Goal: Obtain resource: Obtain resource

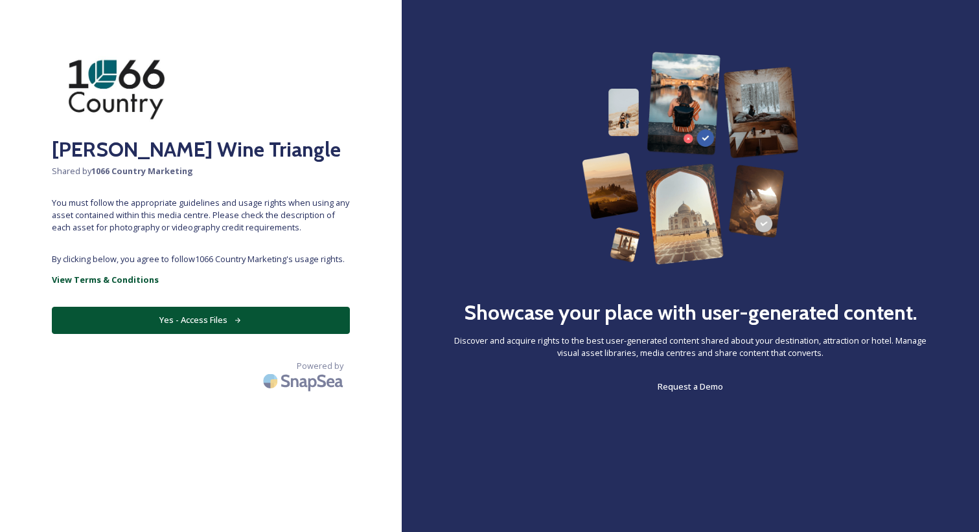
click at [230, 328] on button "Yes - Access Files" at bounding box center [201, 320] width 298 height 27
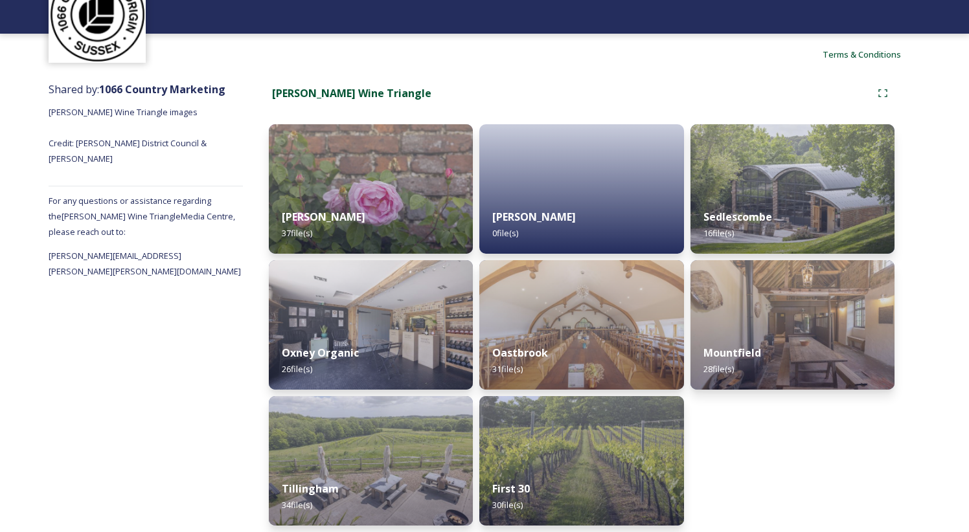
scroll to position [89, 0]
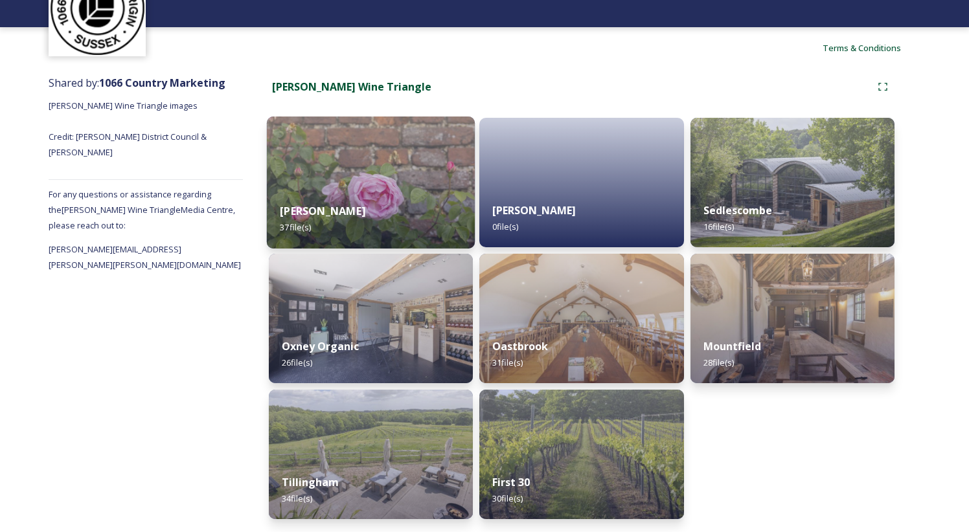
click at [415, 152] on img at bounding box center [371, 183] width 209 height 132
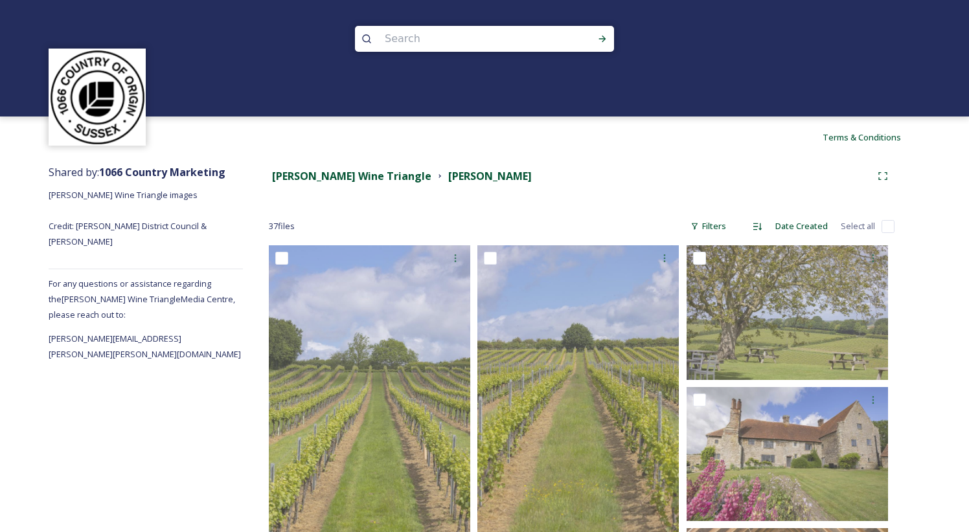
click at [885, 225] on input "checkbox" at bounding box center [888, 226] width 13 height 13
checkbox input "true"
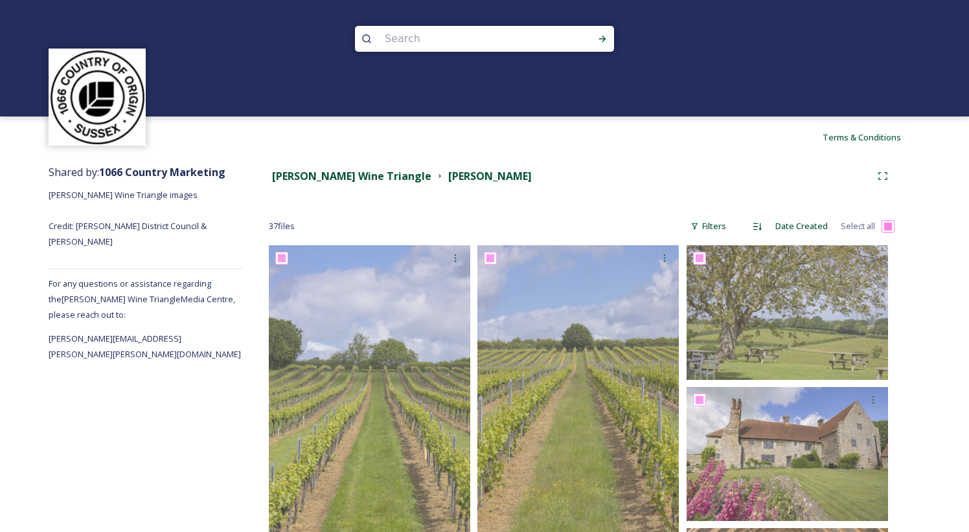
checkbox input "true"
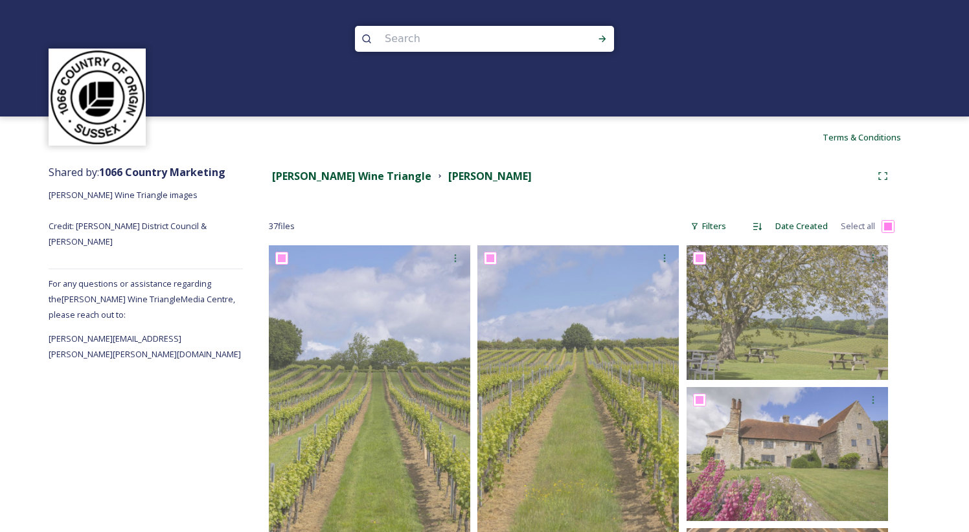
checkbox input "true"
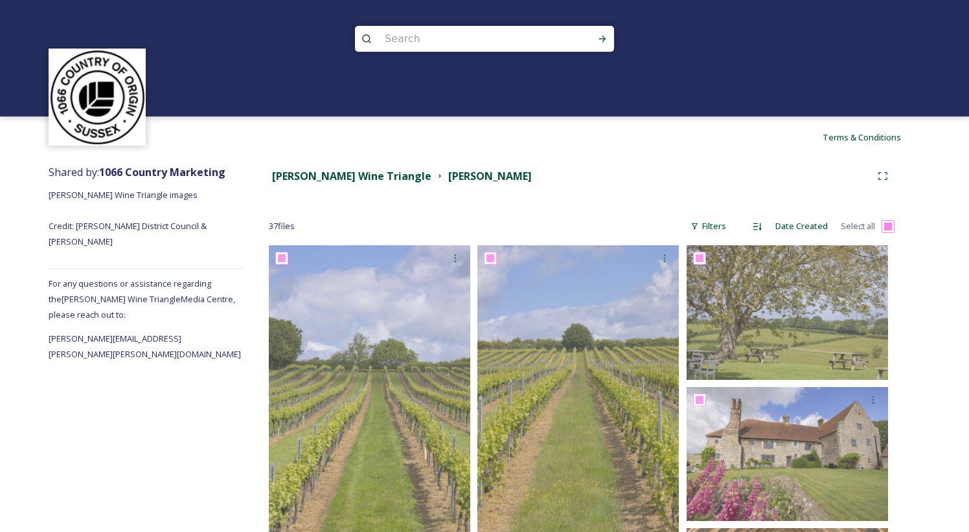
checkbox input "true"
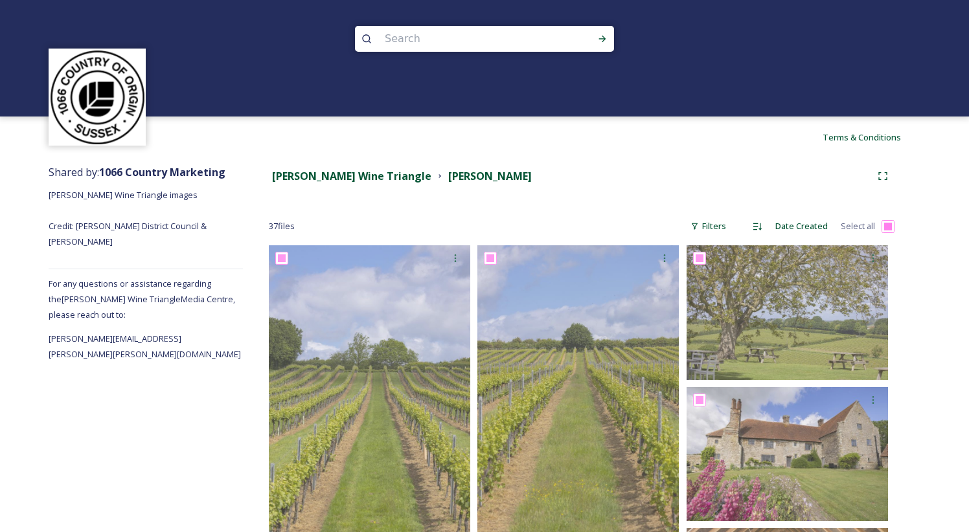
checkbox input "true"
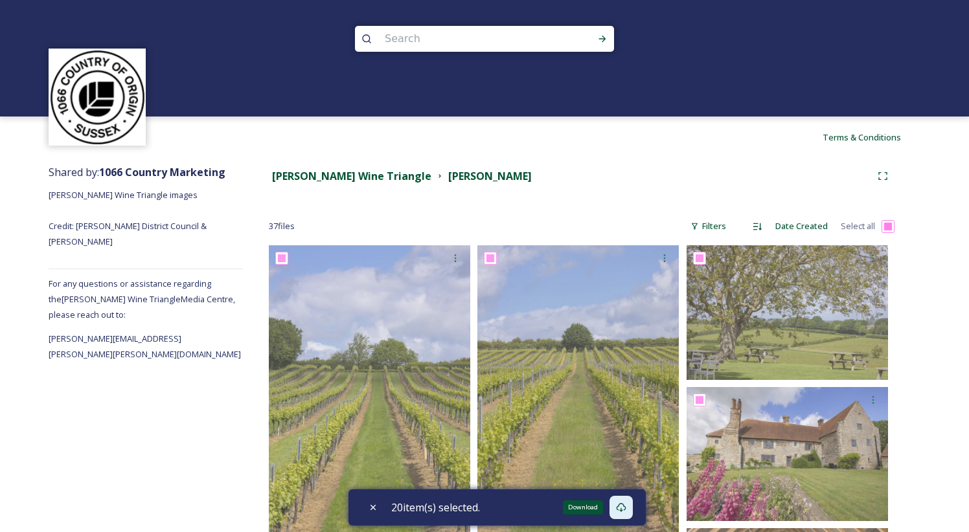
click at [626, 509] on icon at bounding box center [621, 508] width 10 height 10
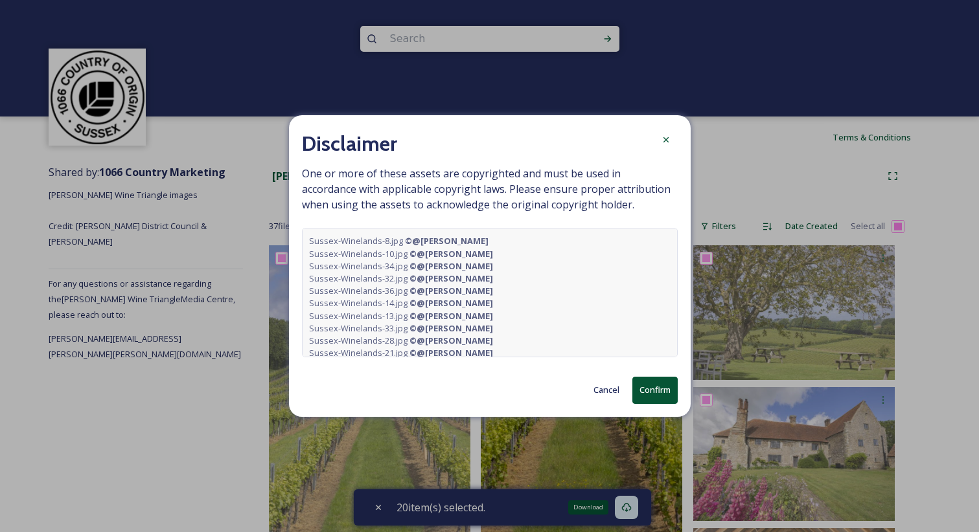
click at [656, 392] on button "Confirm" at bounding box center [654, 390] width 45 height 27
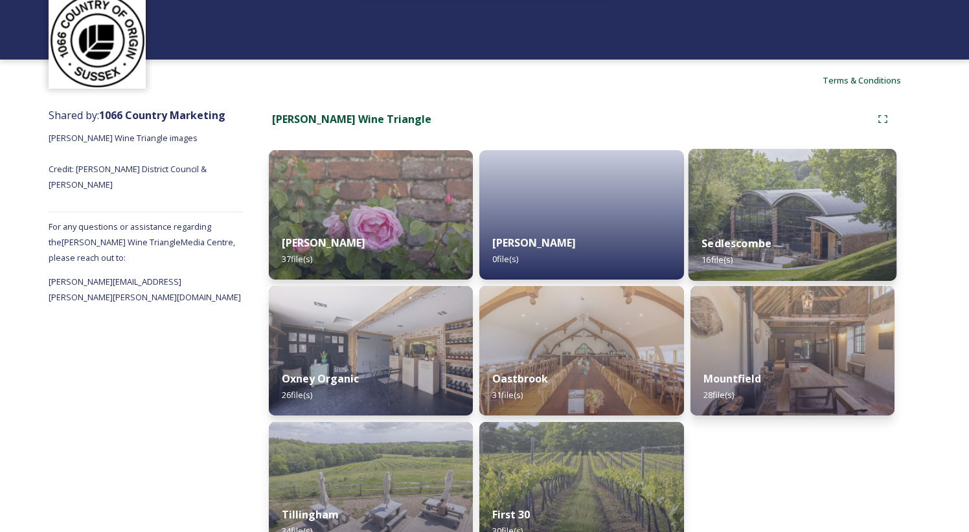
scroll to position [58, 0]
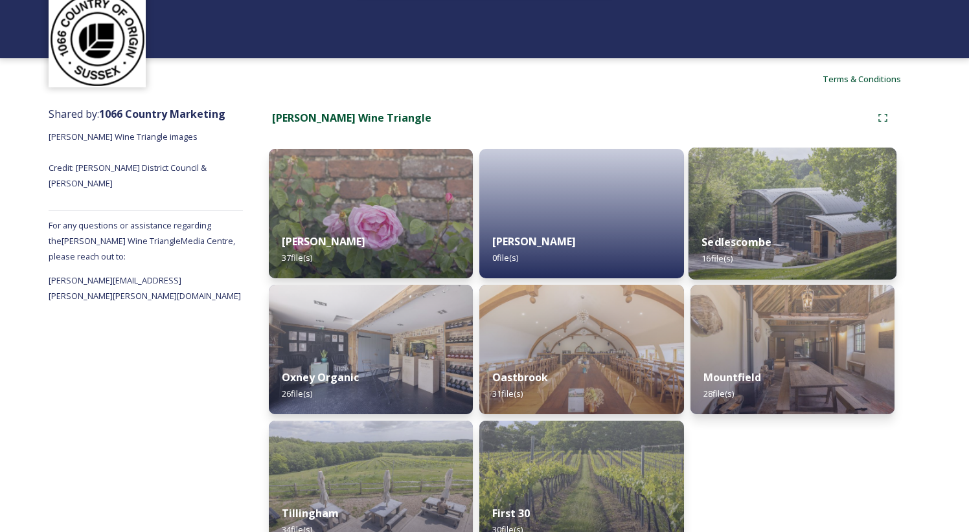
click at [793, 229] on div "Sedlescombe 16 file(s)" at bounding box center [793, 250] width 209 height 59
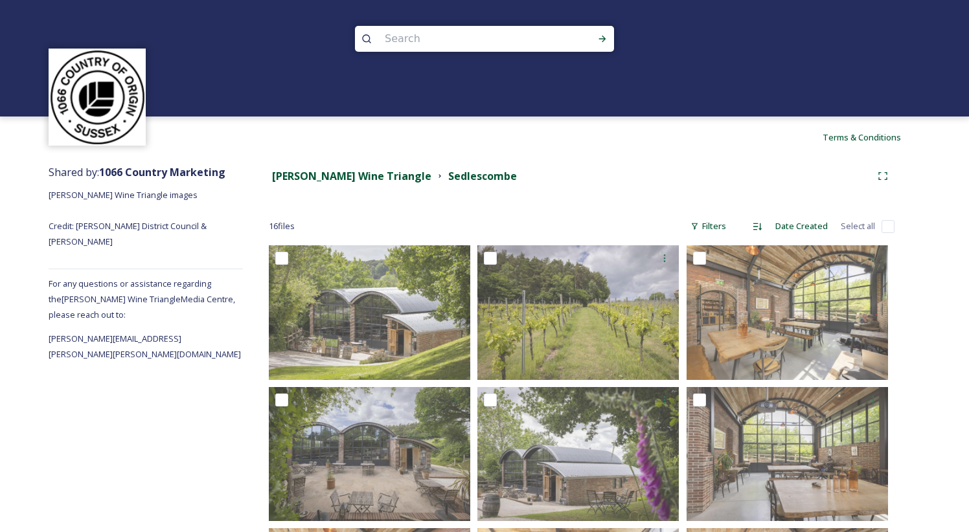
click at [884, 227] on input "checkbox" at bounding box center [888, 226] width 13 height 13
checkbox input "true"
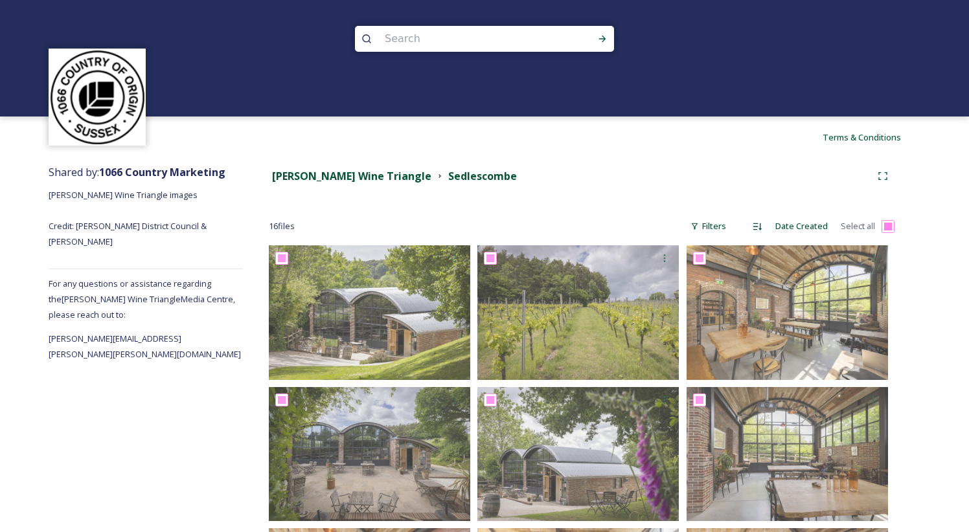
checkbox input "true"
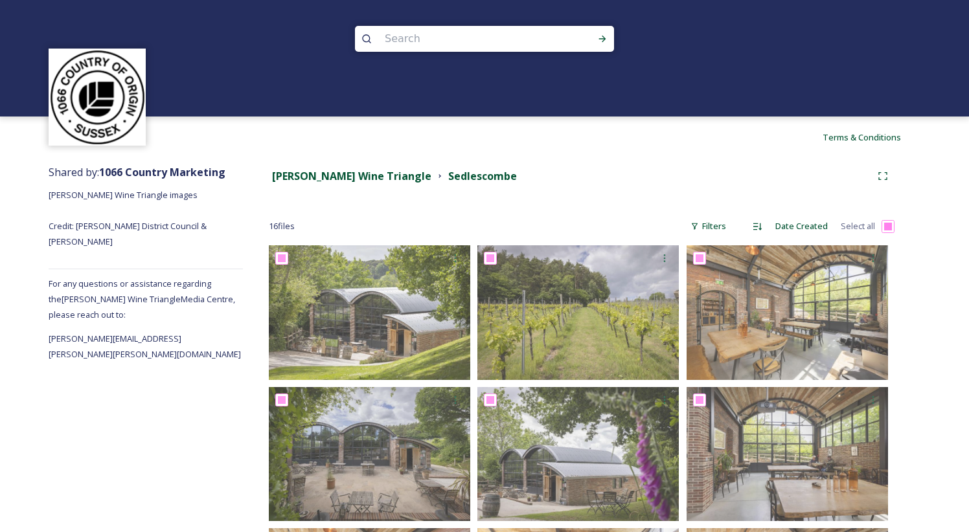
checkbox input "true"
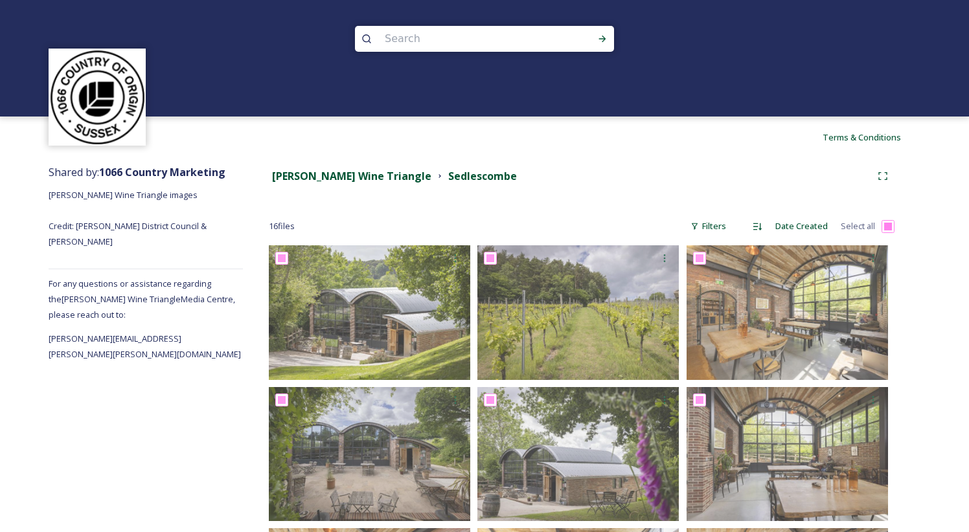
checkbox input "true"
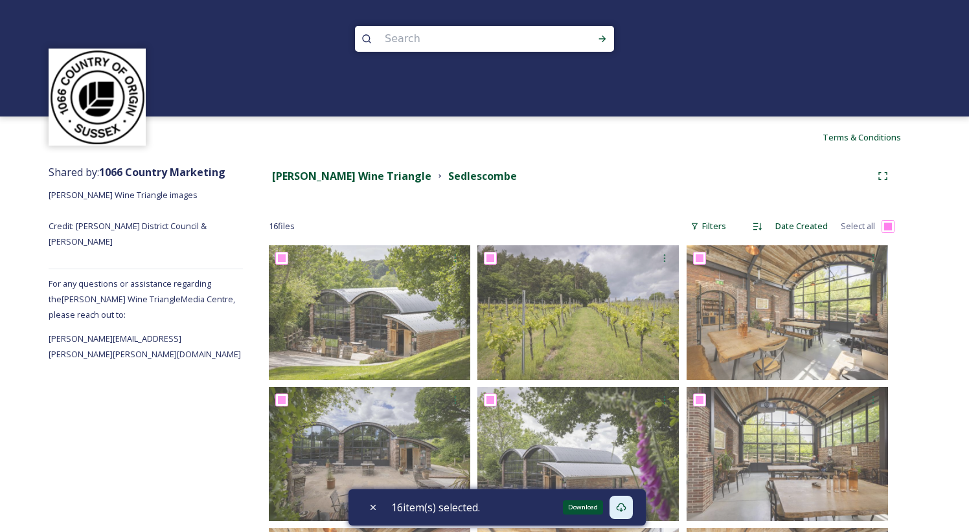
click at [626, 511] on icon at bounding box center [621, 508] width 10 height 10
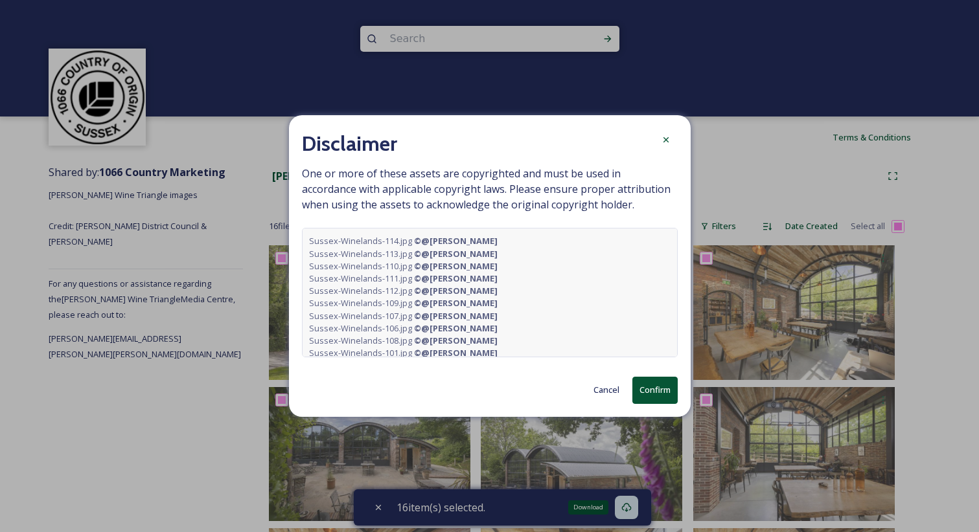
click at [657, 383] on button "Confirm" at bounding box center [654, 390] width 45 height 27
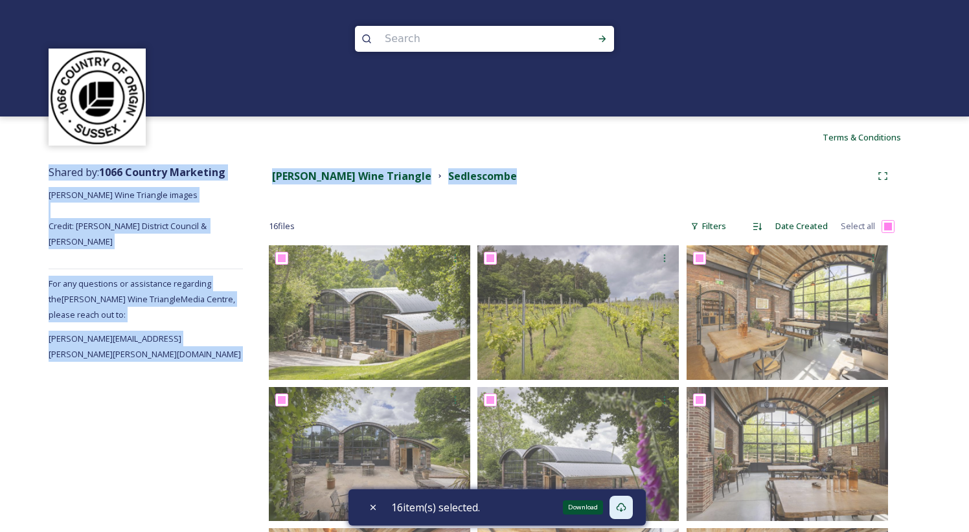
drag, startPoint x: 510, startPoint y: 176, endPoint x: 267, endPoint y: 153, distance: 244.0
click at [604, 150] on div "Terms & Conditions" at bounding box center [484, 137] width 969 height 41
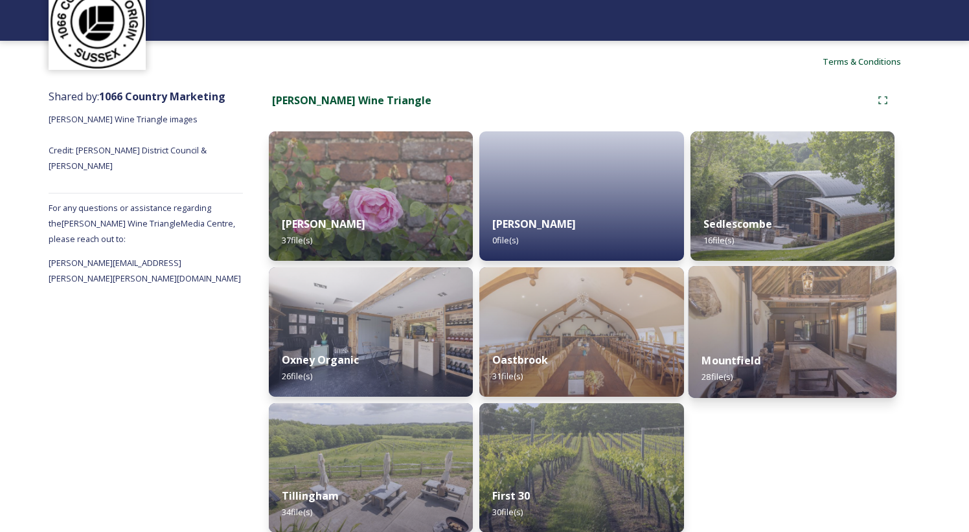
scroll to position [89, 0]
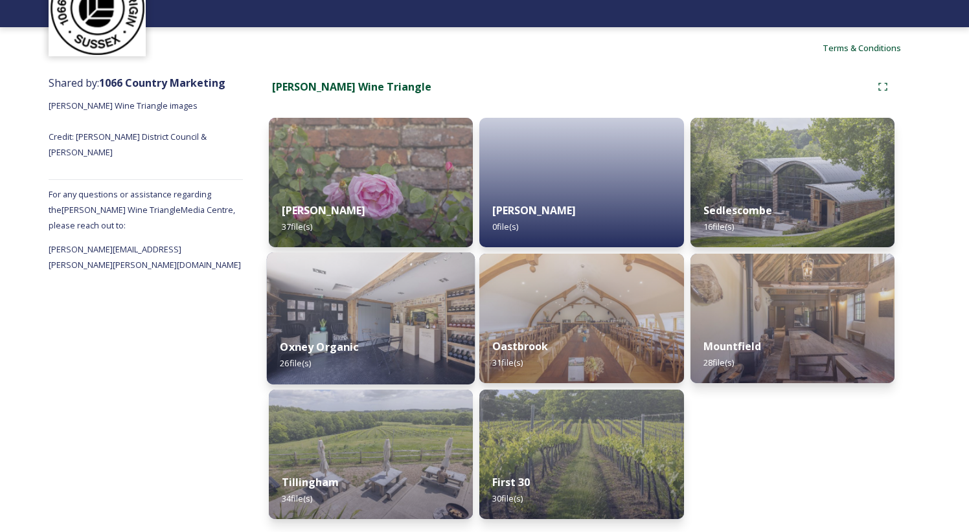
click at [380, 317] on img at bounding box center [371, 319] width 209 height 132
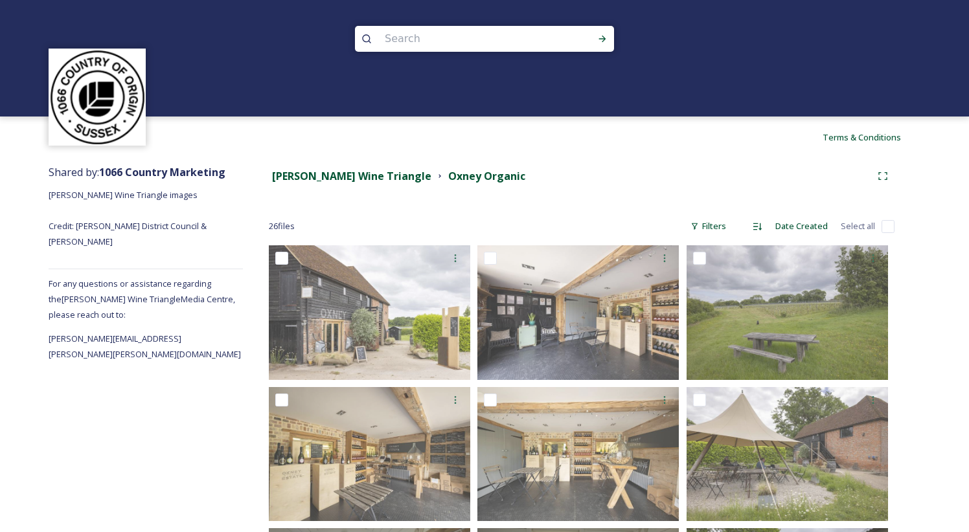
click at [886, 223] on input "checkbox" at bounding box center [888, 226] width 13 height 13
checkbox input "true"
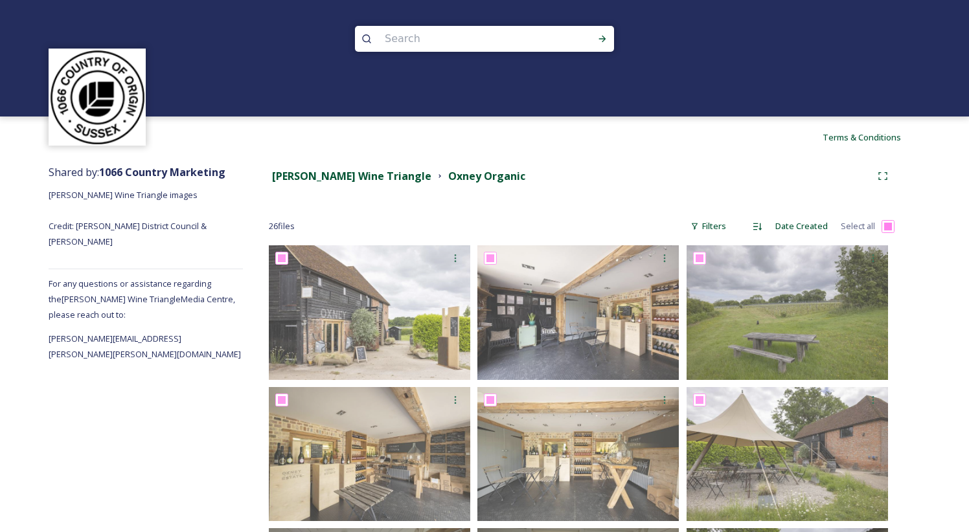
checkbox input "true"
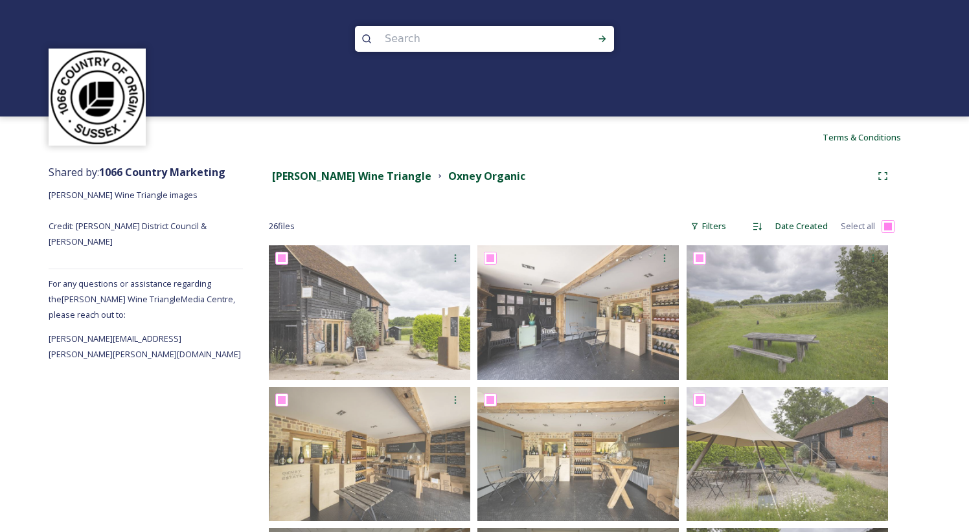
checkbox input "true"
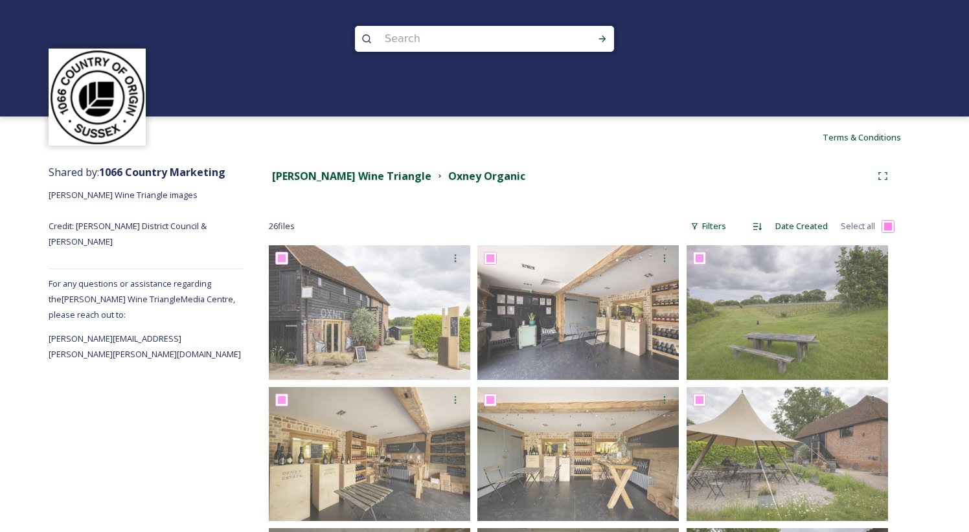
checkbox input "true"
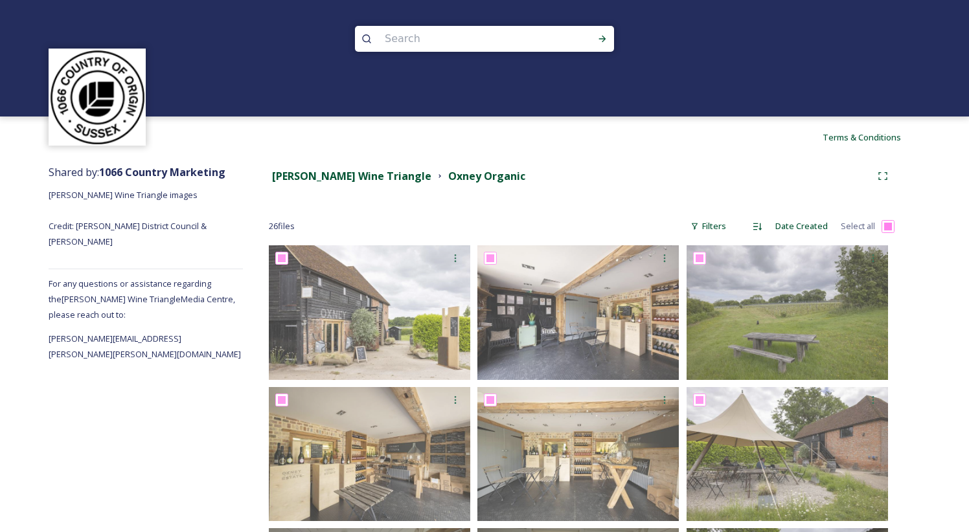
checkbox input "true"
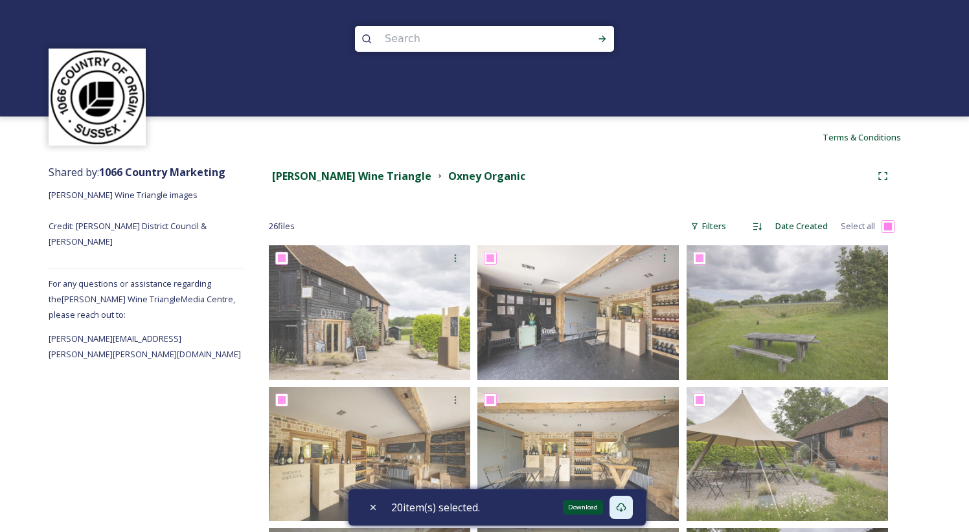
click at [623, 509] on icon at bounding box center [621, 508] width 10 height 10
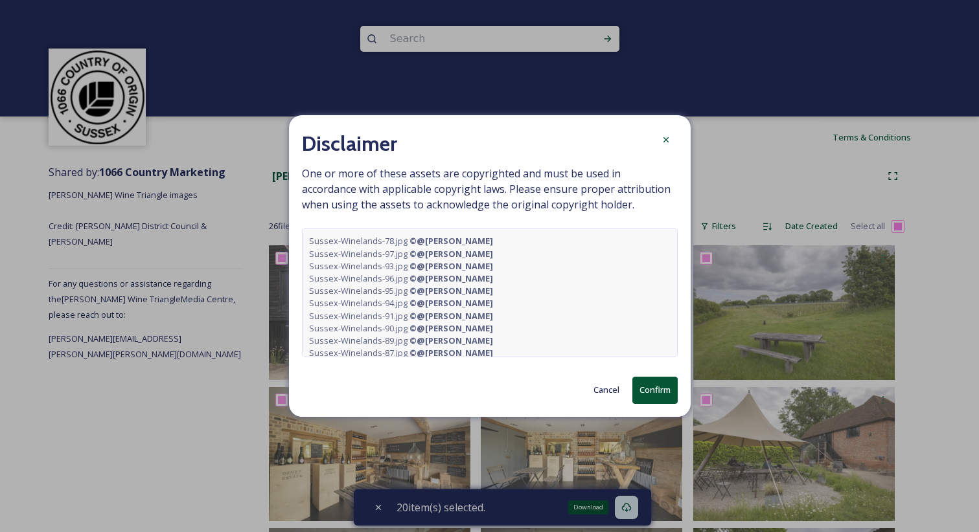
click at [670, 399] on button "Confirm" at bounding box center [654, 390] width 45 height 27
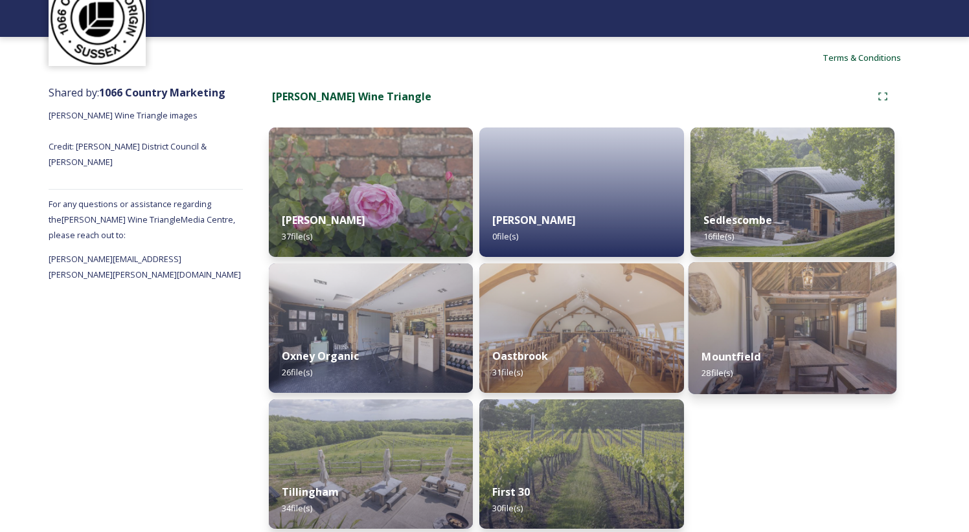
scroll to position [89, 0]
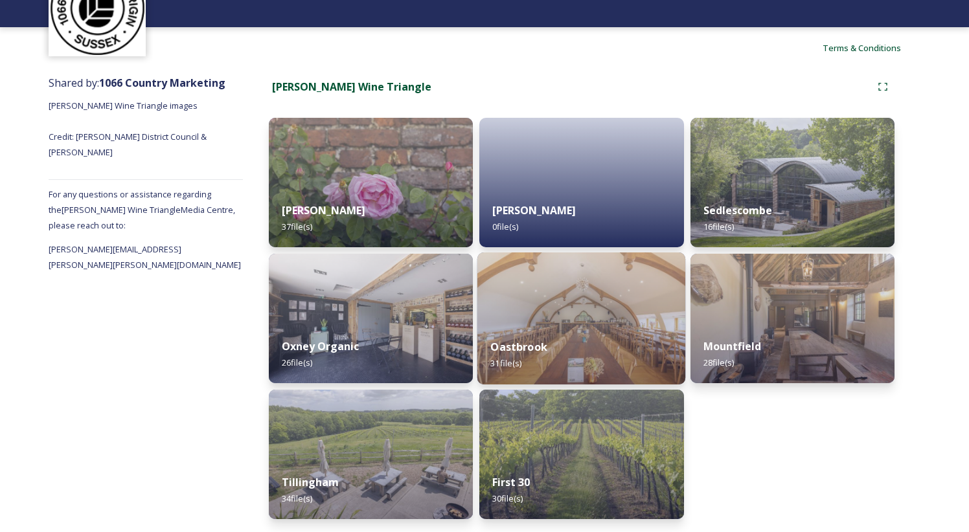
click at [584, 326] on div "Oastbrook 31 file(s)" at bounding box center [581, 355] width 209 height 59
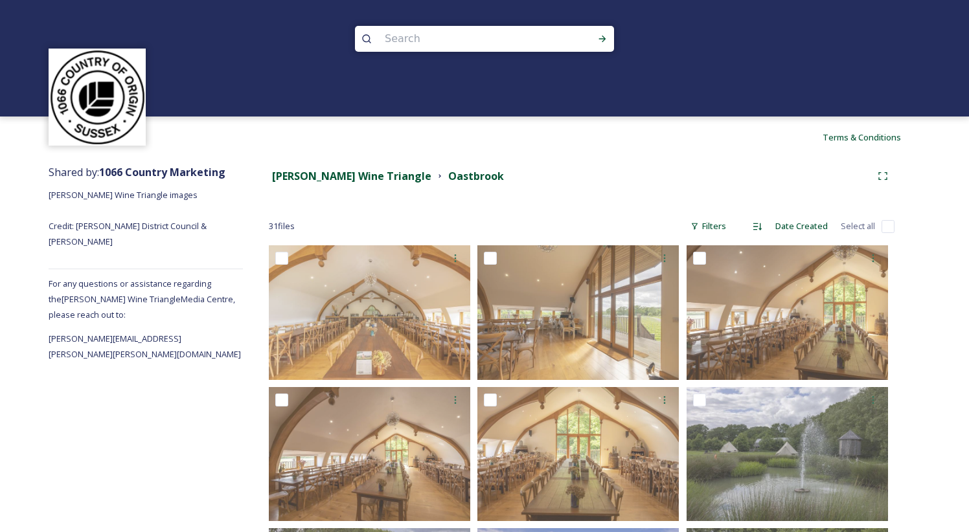
click at [884, 229] on input "checkbox" at bounding box center [888, 226] width 13 height 13
checkbox input "true"
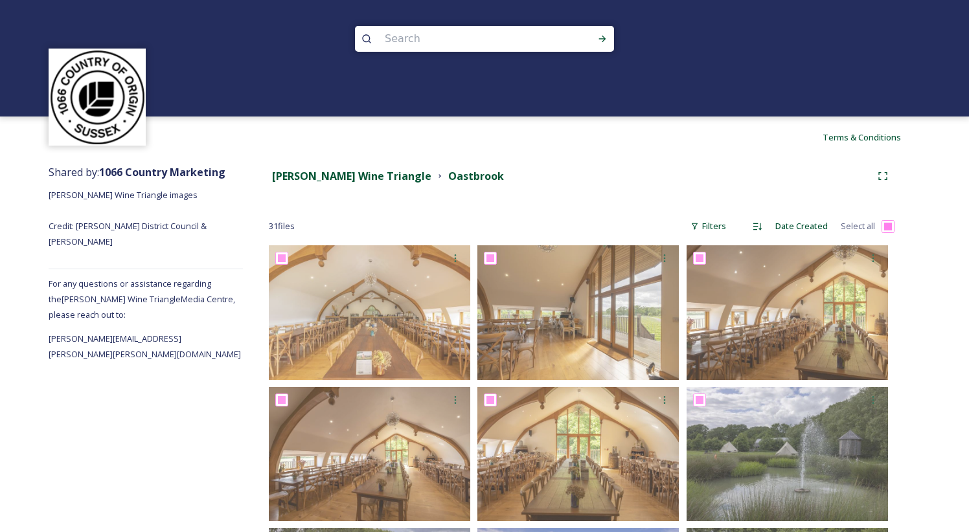
checkbox input "true"
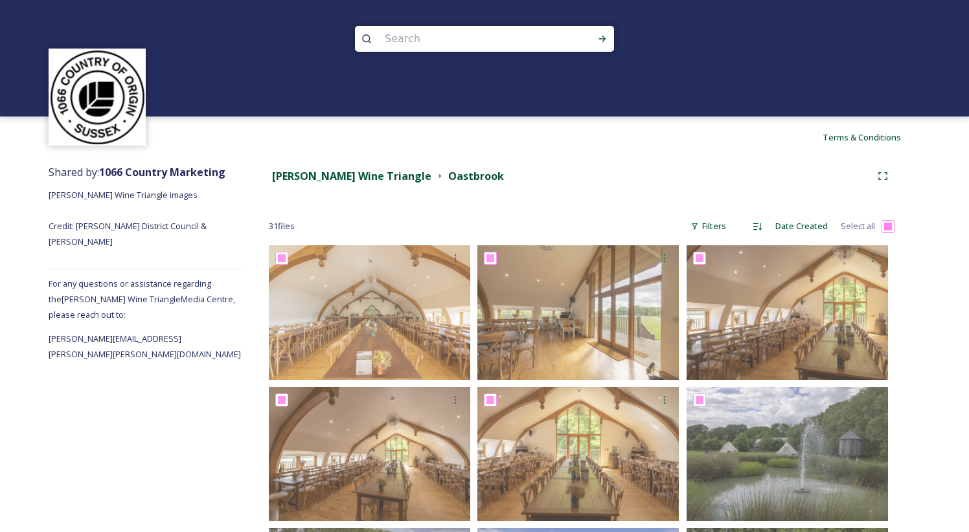
checkbox input "true"
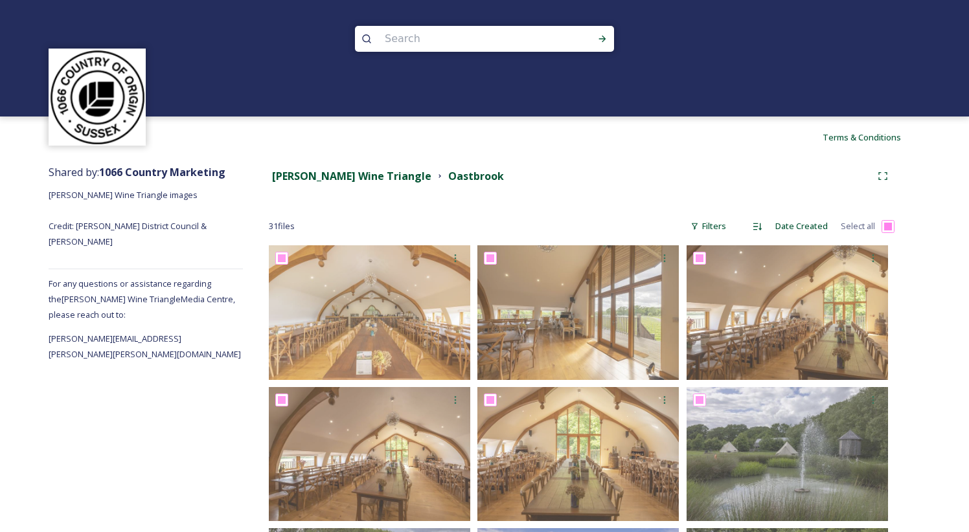
checkbox input "true"
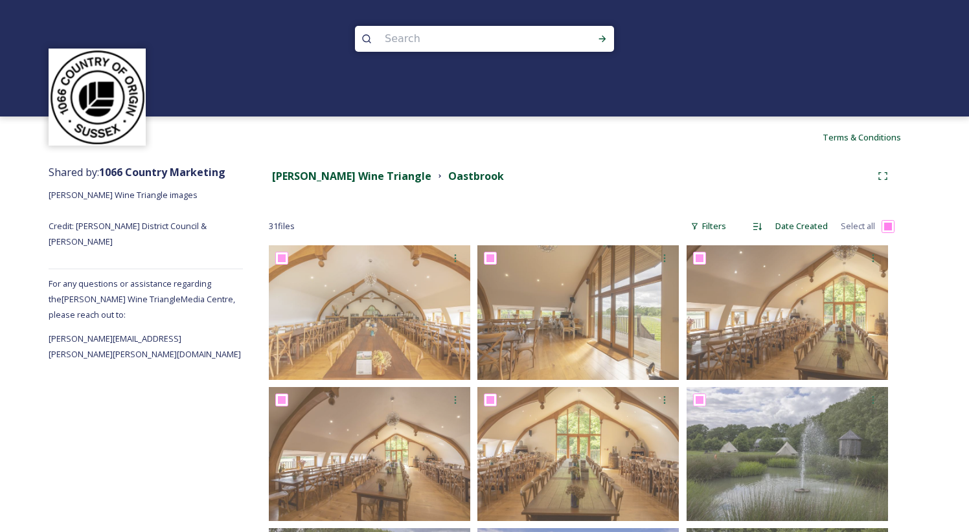
checkbox input "true"
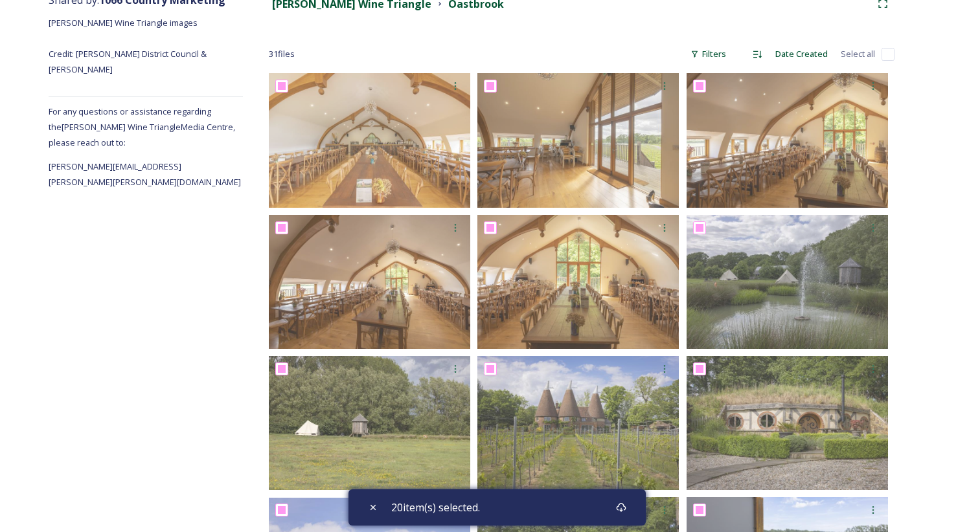
checkbox input "false"
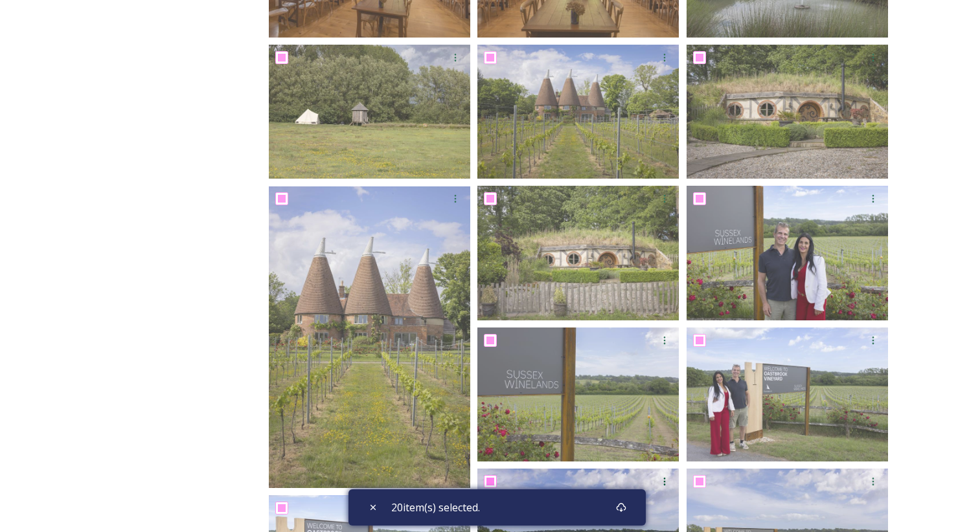
scroll to position [485, 0]
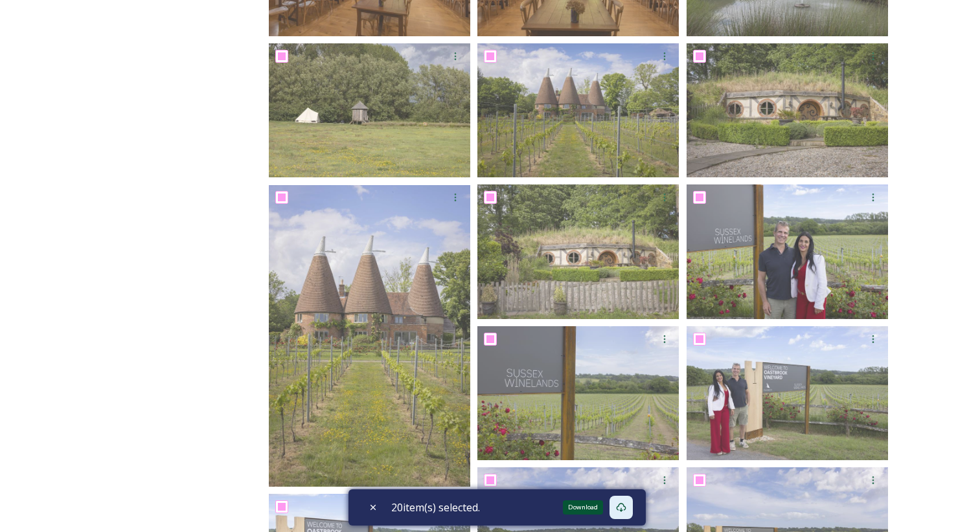
click at [626, 505] on icon at bounding box center [621, 508] width 10 height 10
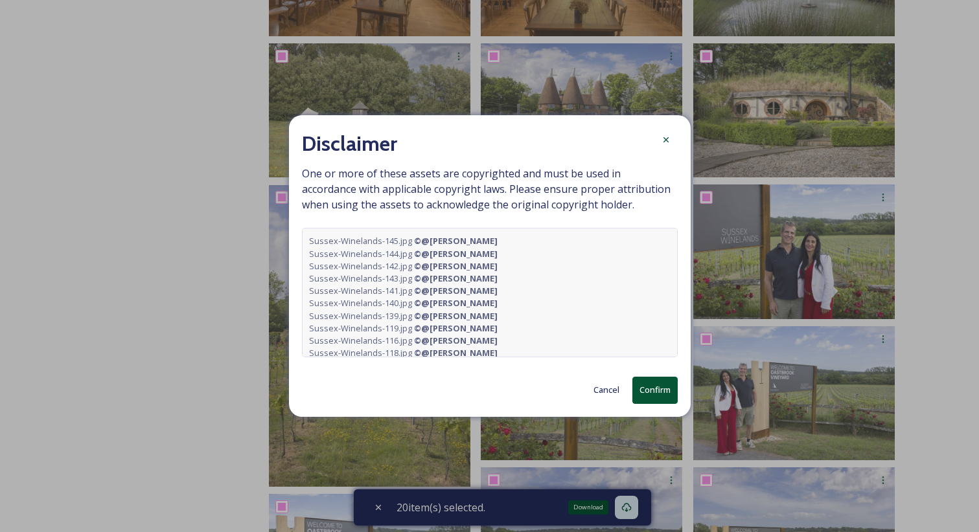
click at [656, 393] on button "Confirm" at bounding box center [654, 390] width 45 height 27
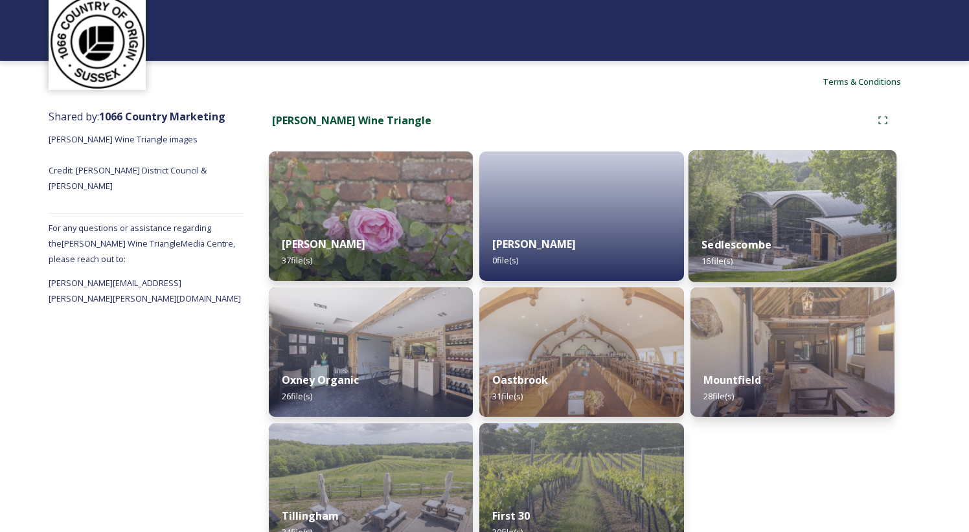
scroll to position [89, 0]
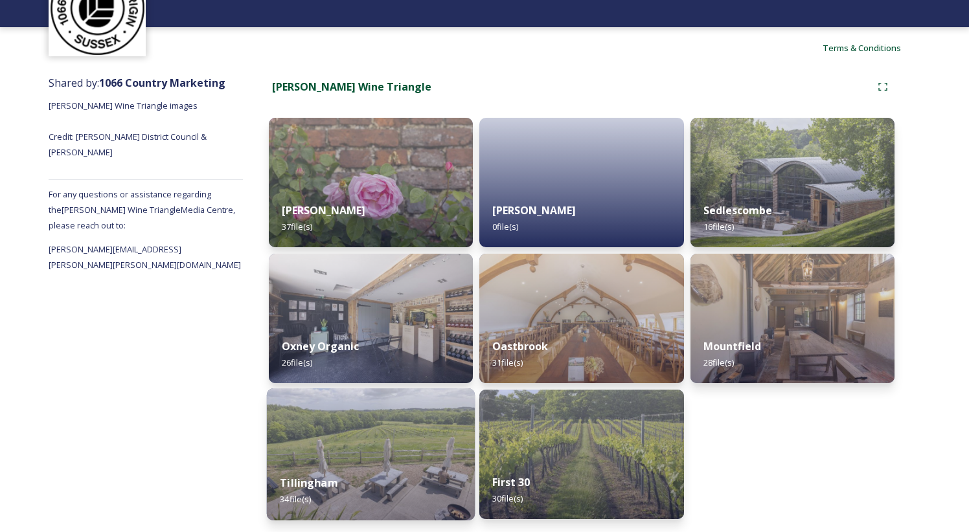
click at [369, 456] on img at bounding box center [371, 455] width 209 height 132
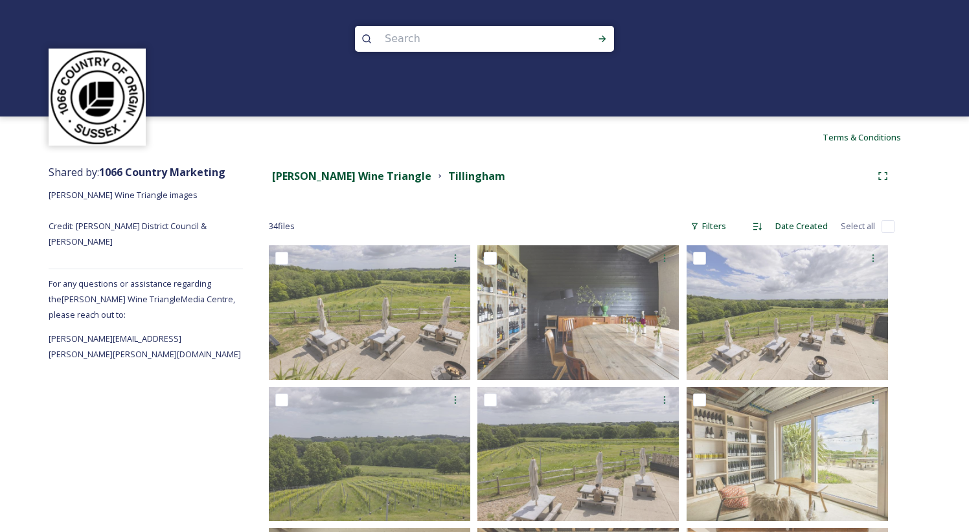
click at [887, 225] on input "checkbox" at bounding box center [888, 226] width 13 height 13
checkbox input "true"
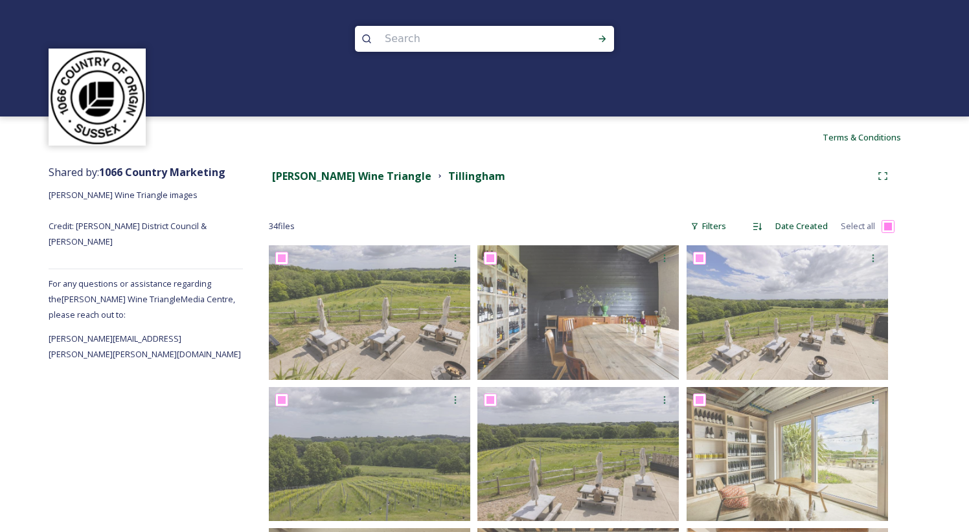
checkbox input "true"
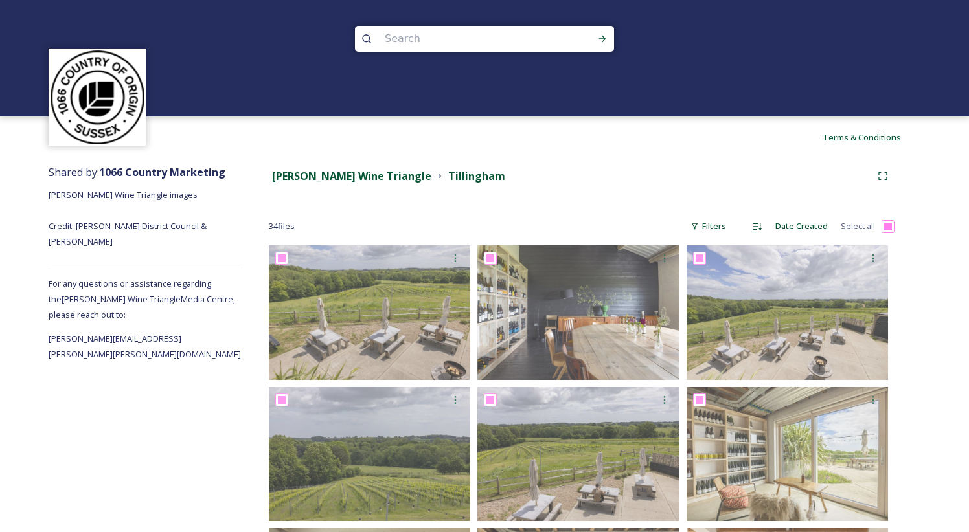
checkbox input "true"
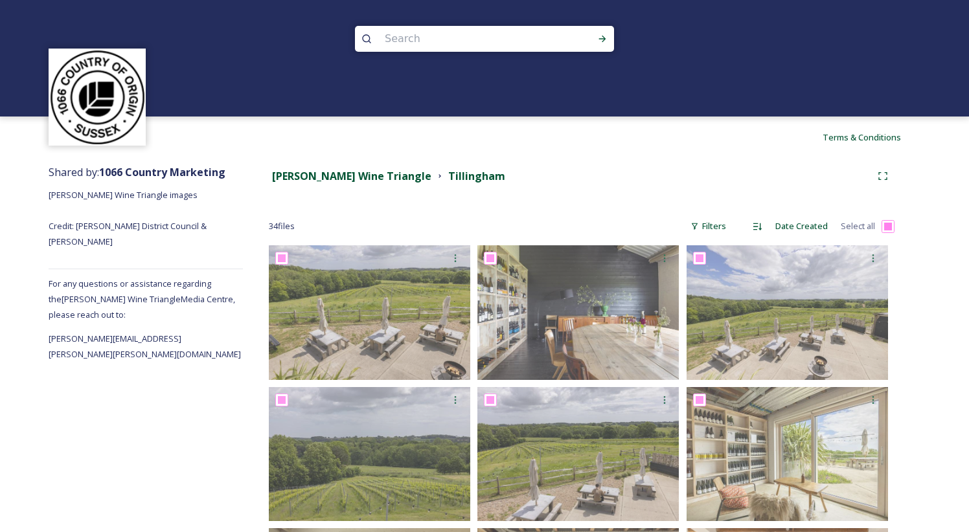
checkbox input "true"
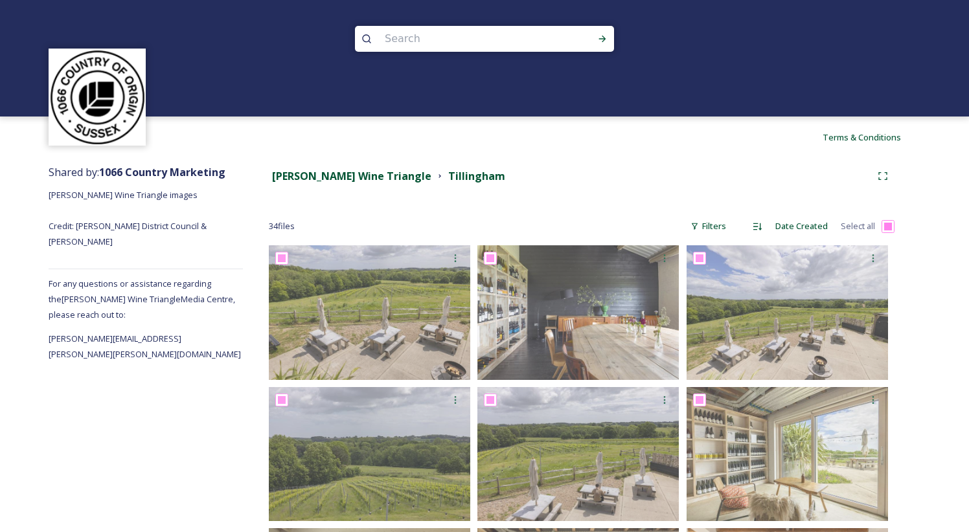
checkbox input "true"
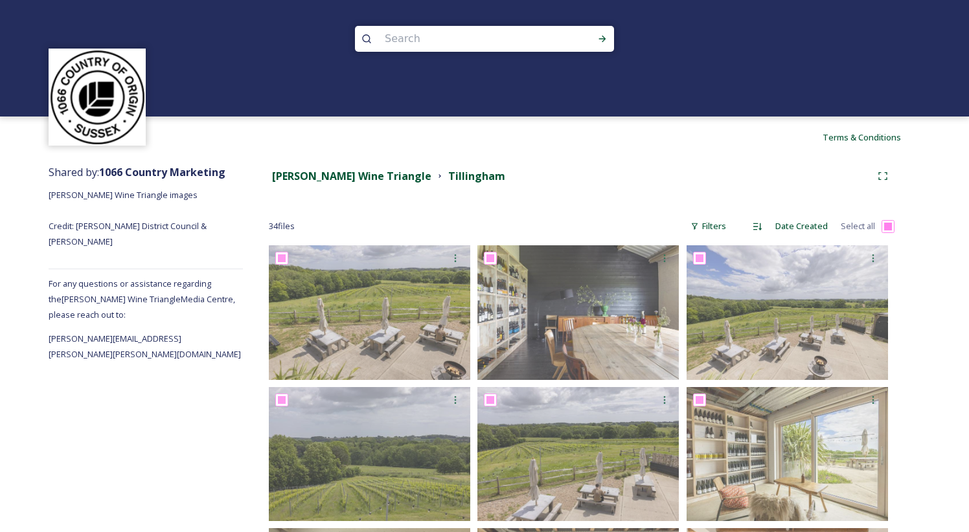
checkbox input "true"
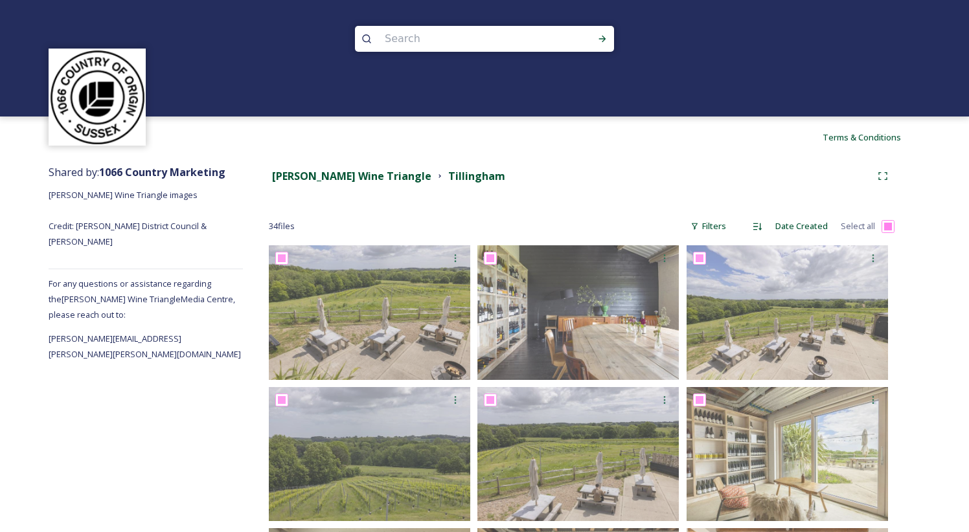
checkbox input "true"
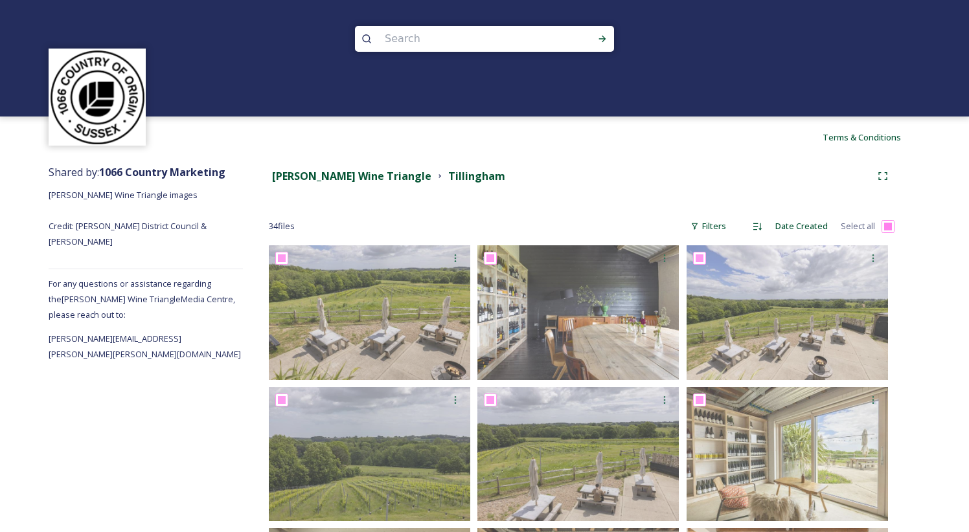
checkbox input "true"
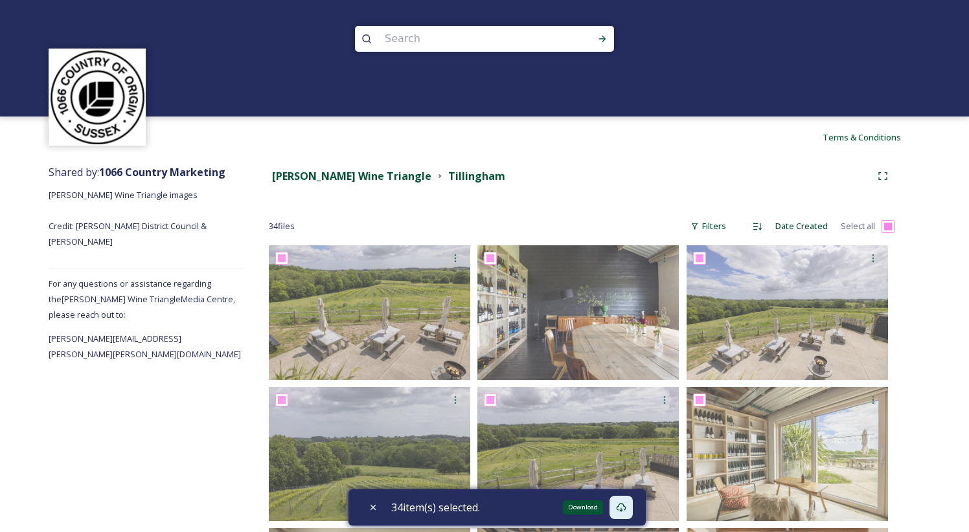
click at [626, 509] on icon at bounding box center [621, 508] width 10 height 10
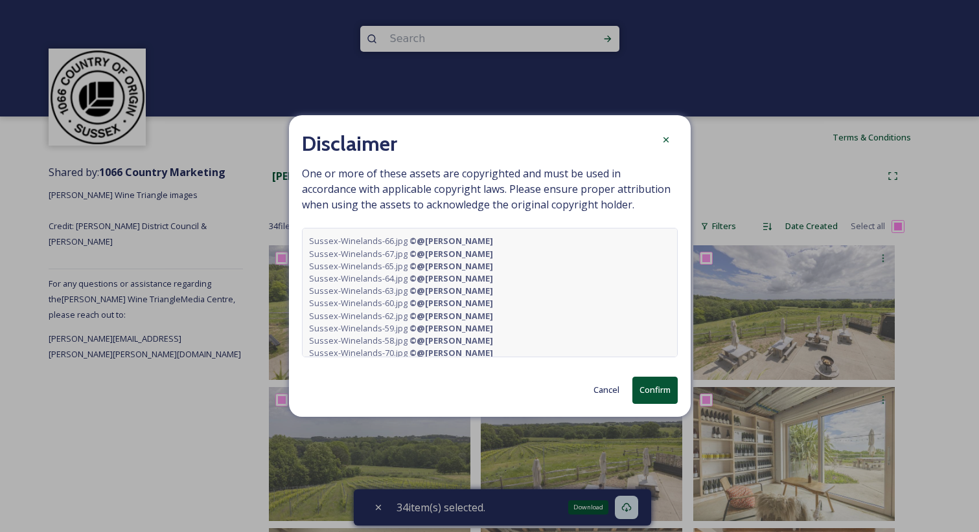
click at [647, 392] on button "Confirm" at bounding box center [654, 390] width 45 height 27
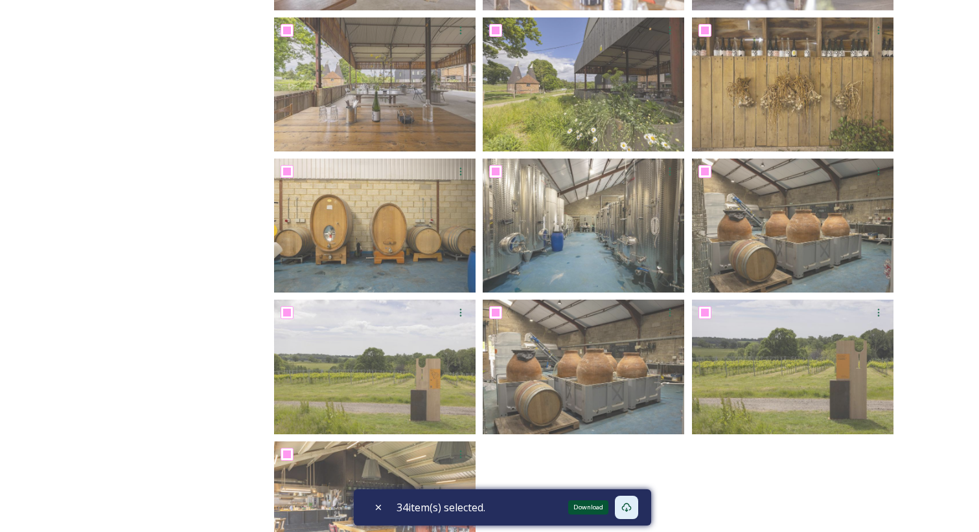
scroll to position [1432, 0]
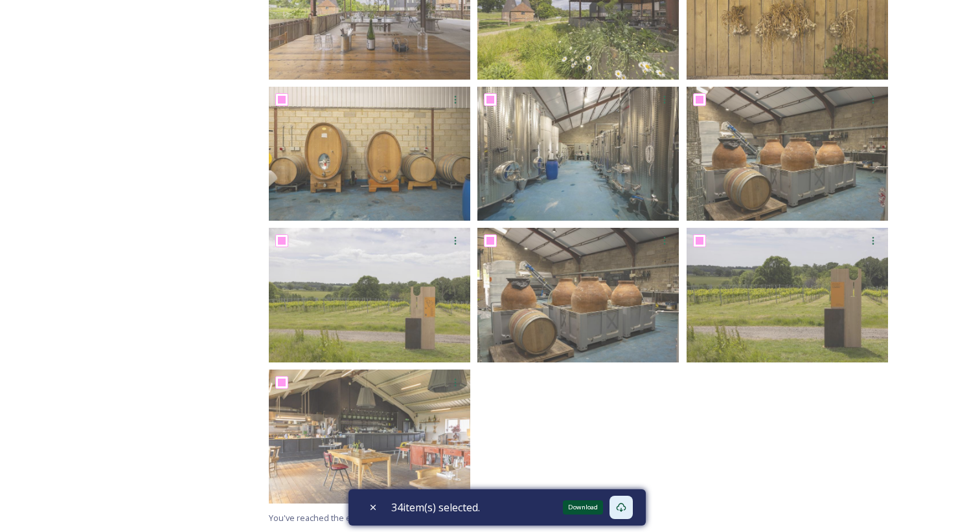
click at [626, 507] on icon at bounding box center [621, 508] width 10 height 10
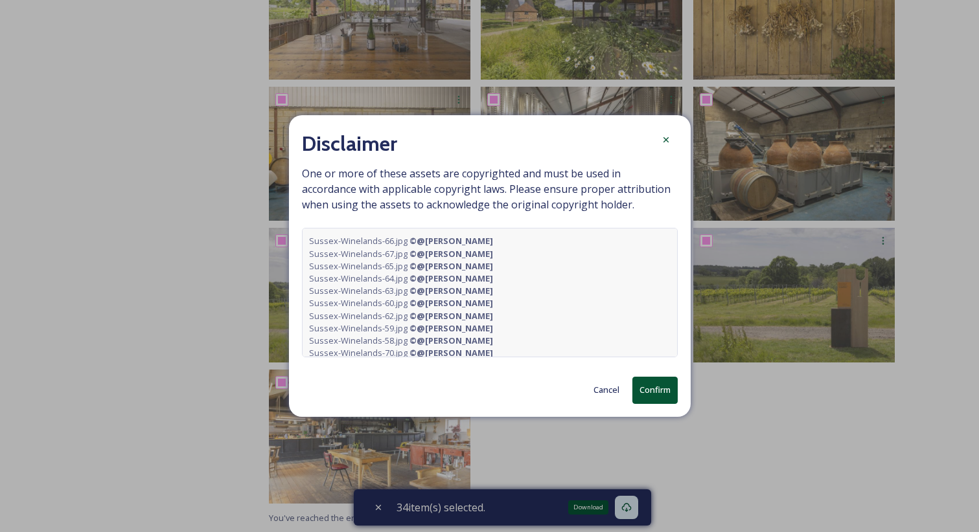
click at [648, 385] on button "Confirm" at bounding box center [654, 390] width 45 height 27
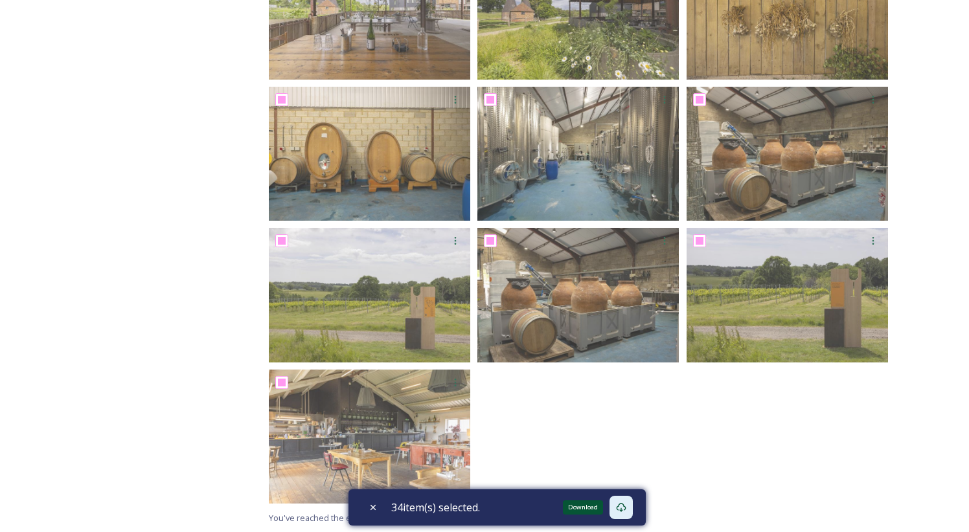
click at [625, 508] on icon at bounding box center [621, 508] width 10 height 10
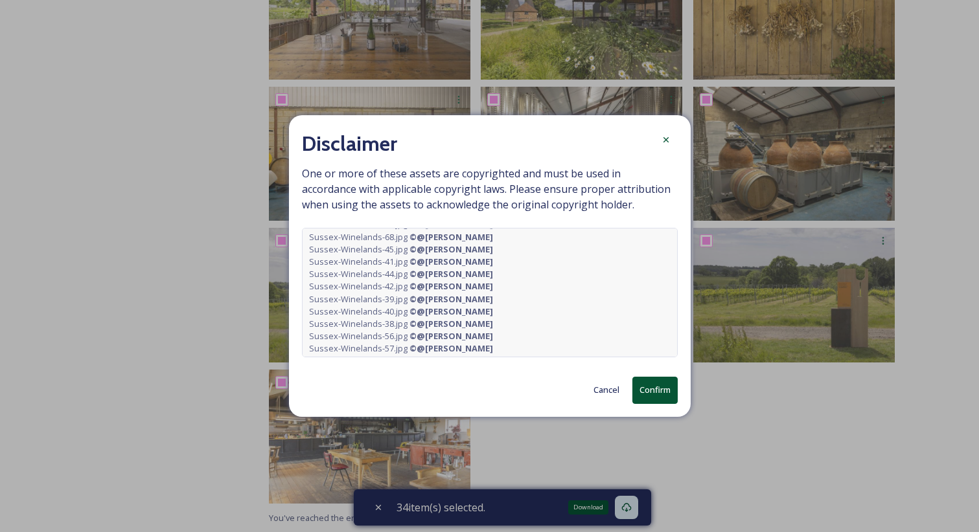
scroll to position [307, 0]
click at [372, 352] on div "Sussex-Winelands-66.jpg © @[PERSON_NAME] Sussex-Winelands-67.jpg © @[PERSON_NAM…" at bounding box center [490, 293] width 376 height 130
click at [372, 341] on span "Sussex-Winelands-61.jpg © @[PERSON_NAME]" at bounding box center [401, 345] width 184 height 12
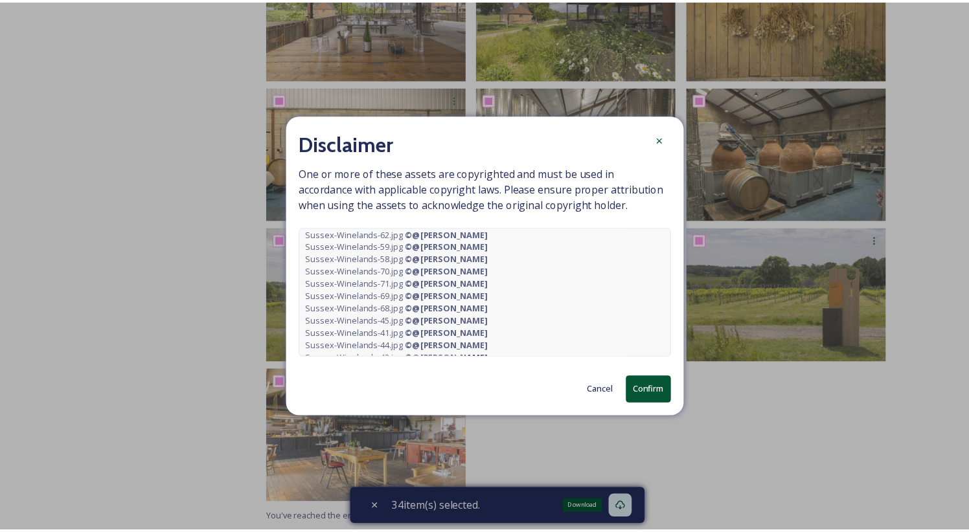
scroll to position [0, 0]
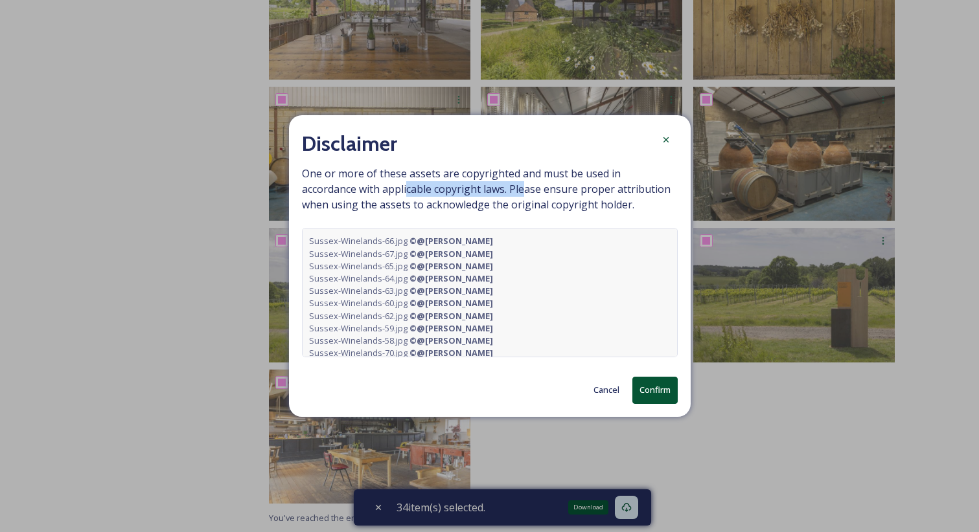
drag, startPoint x: 407, startPoint y: 187, endPoint x: 554, endPoint y: 194, distance: 147.2
click at [527, 190] on span "One or more of these assets are copyrighted and must be used in accordance with…" at bounding box center [490, 262] width 376 height 192
click at [562, 194] on span "One or more of these assets are copyrighted and must be used in accordance with…" at bounding box center [490, 262] width 376 height 192
click at [658, 387] on button "Confirm" at bounding box center [654, 390] width 45 height 27
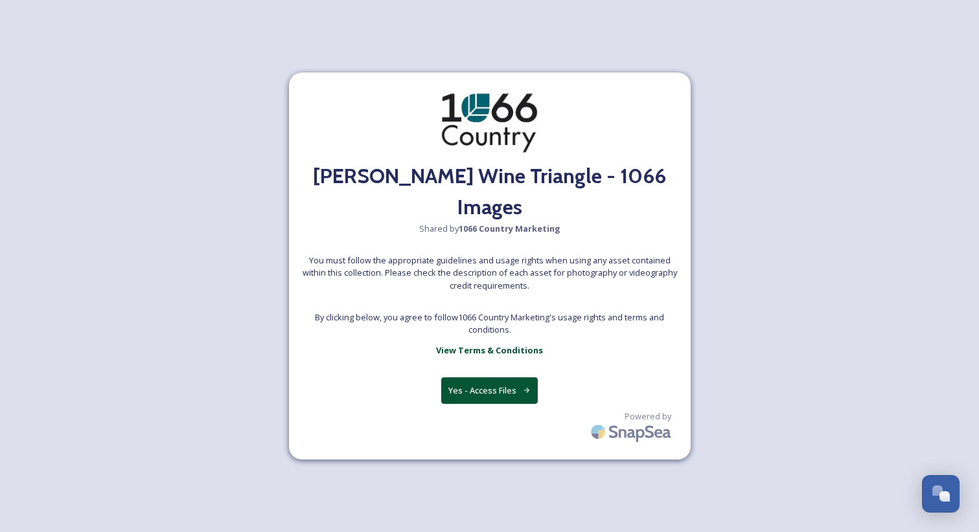
click at [475, 378] on button "Yes - Access Files" at bounding box center [489, 391] width 97 height 27
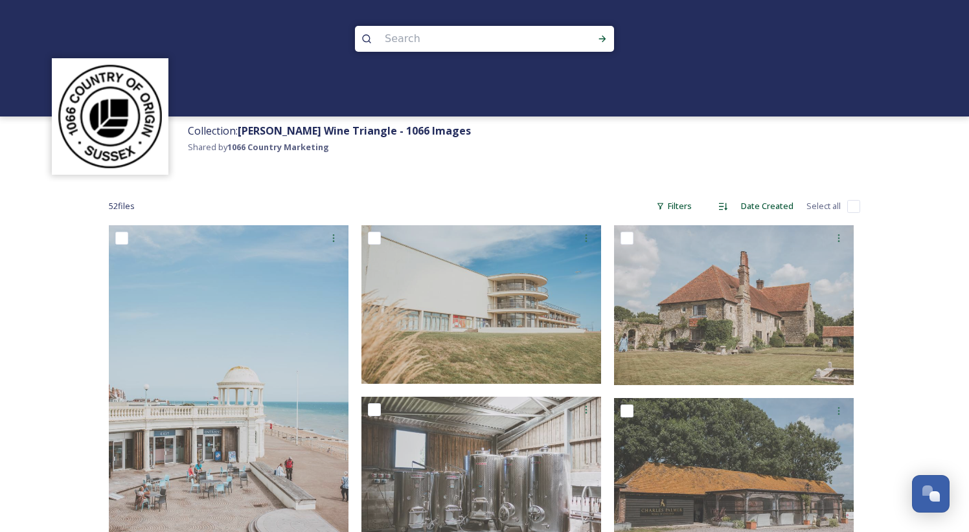
click at [856, 204] on input "checkbox" at bounding box center [853, 206] width 13 height 13
checkbox input "true"
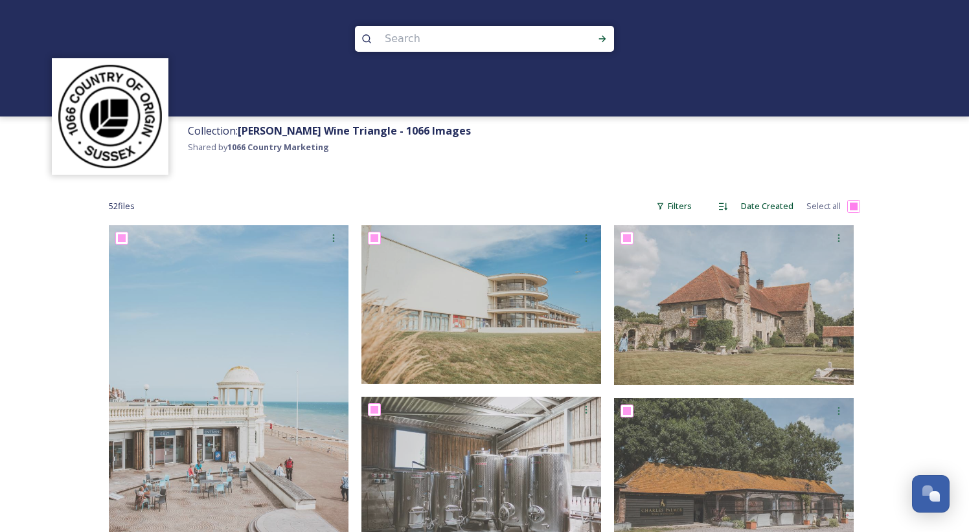
checkbox input "true"
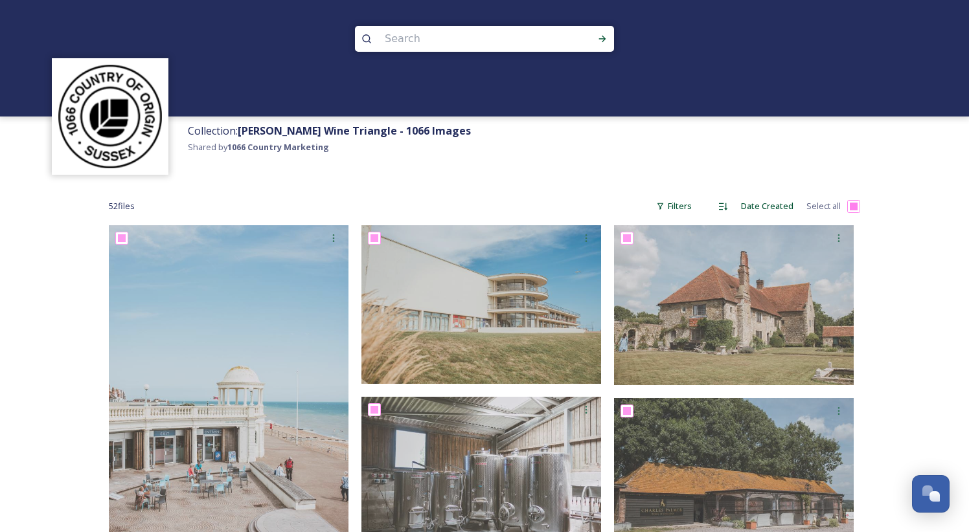
checkbox input "true"
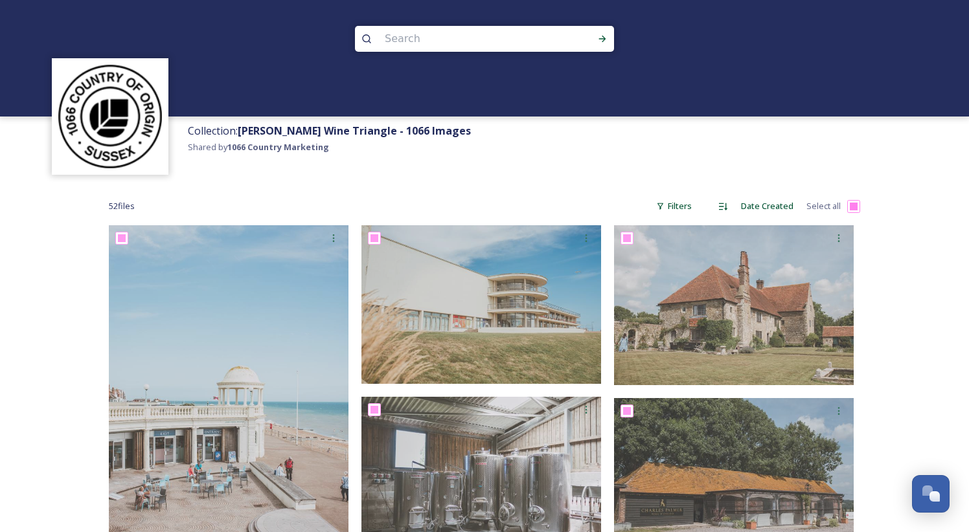
checkbox input "true"
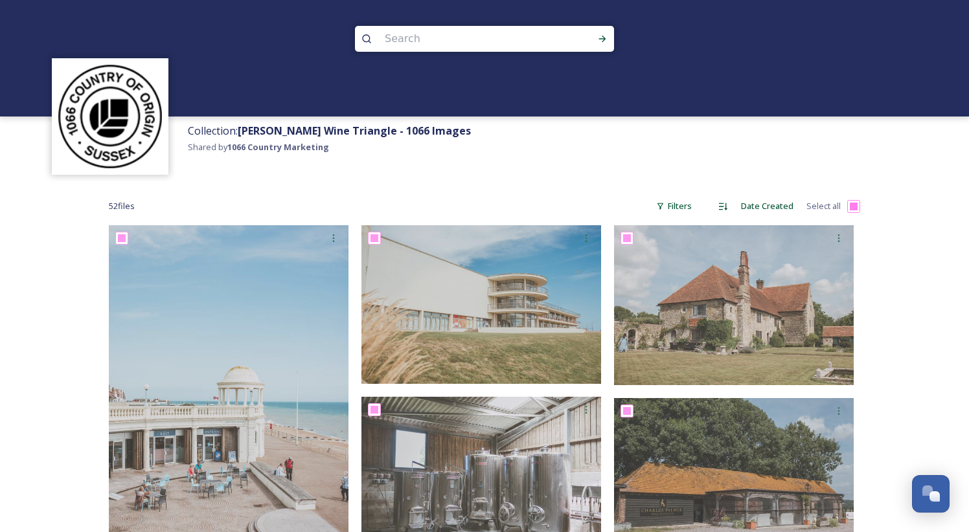
checkbox input "true"
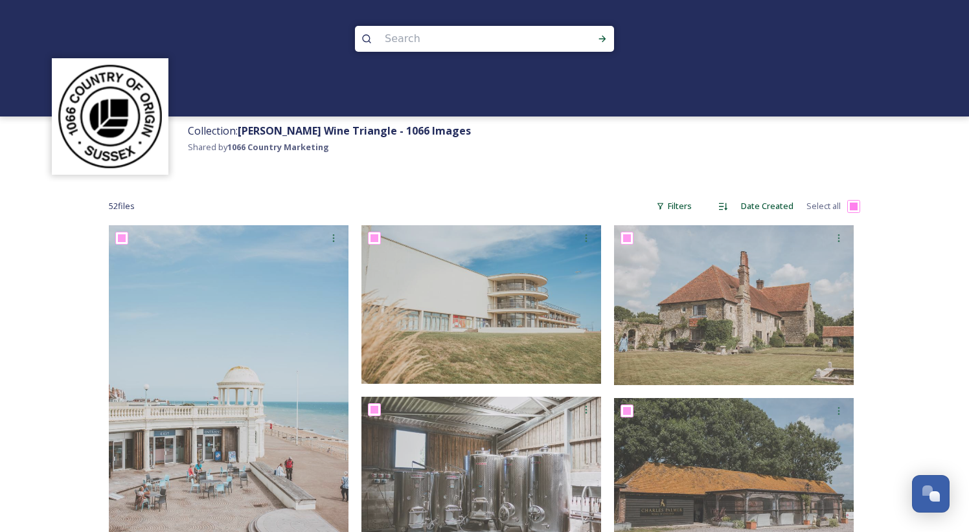
checkbox input "true"
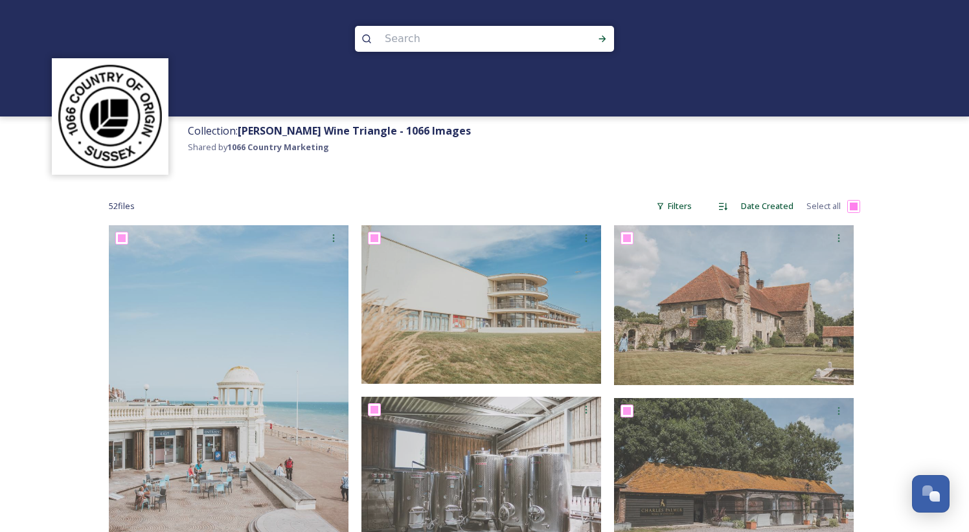
checkbox input "true"
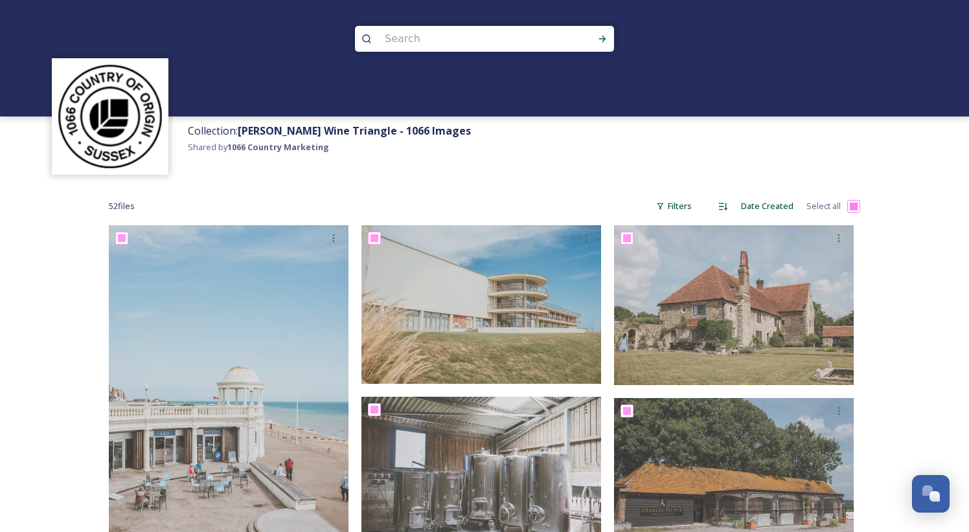
checkbox input "true"
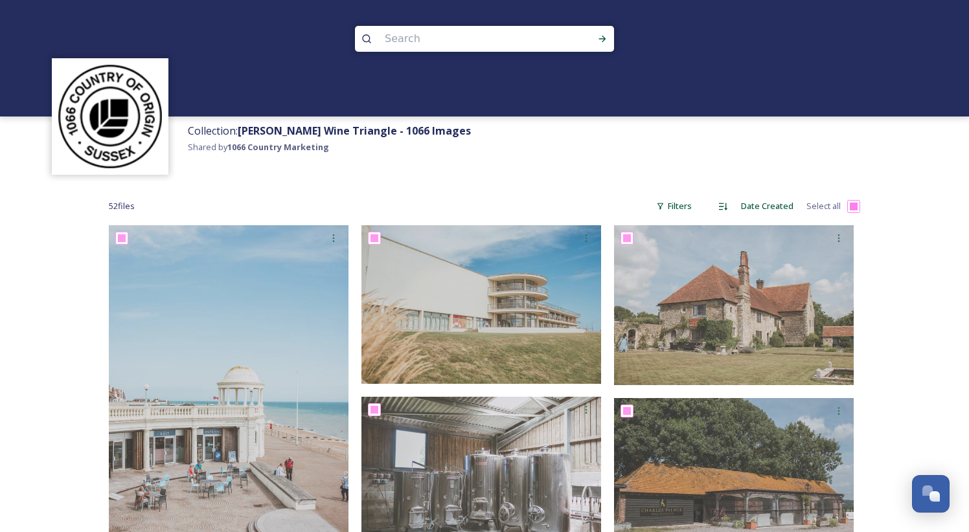
checkbox input "true"
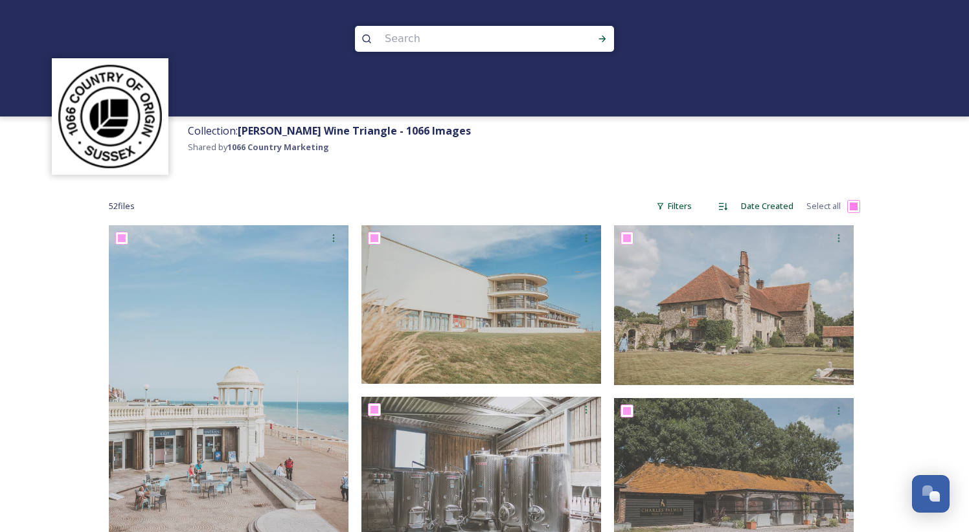
checkbox input "true"
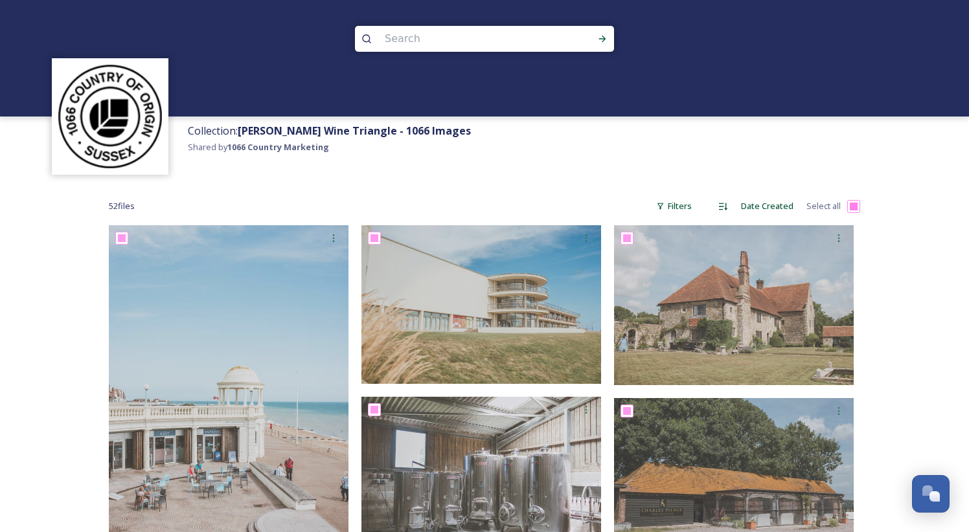
checkbox input "true"
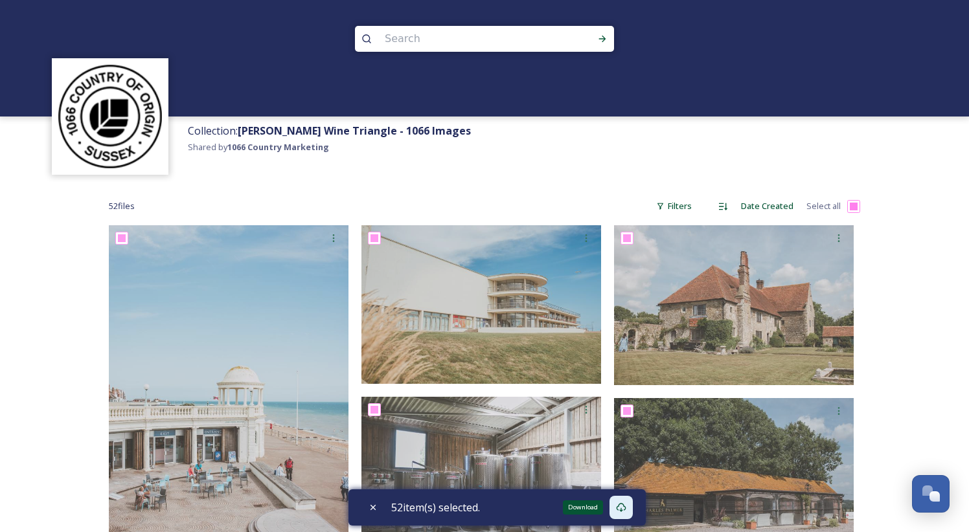
click at [621, 507] on icon at bounding box center [621, 508] width 10 height 10
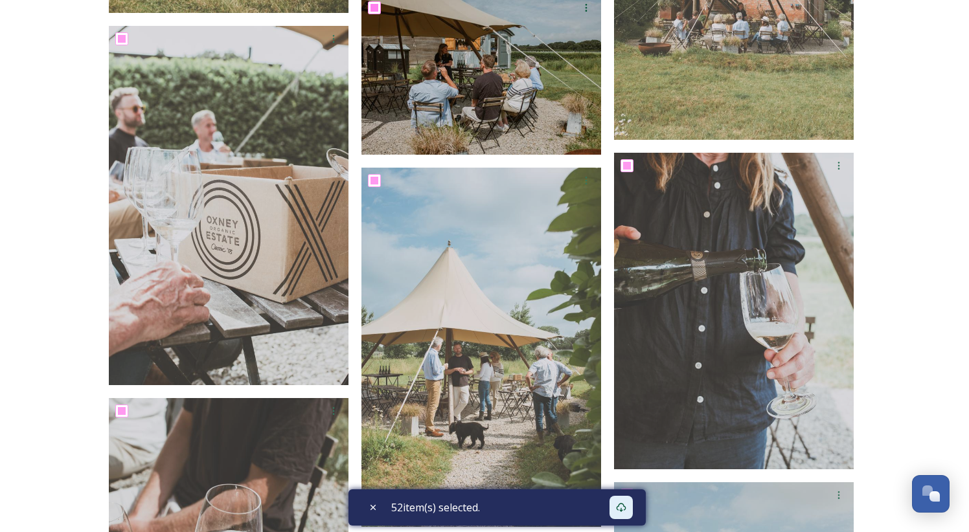
scroll to position [2014, 0]
